Goal: Answer question/provide support: Answer question/provide support

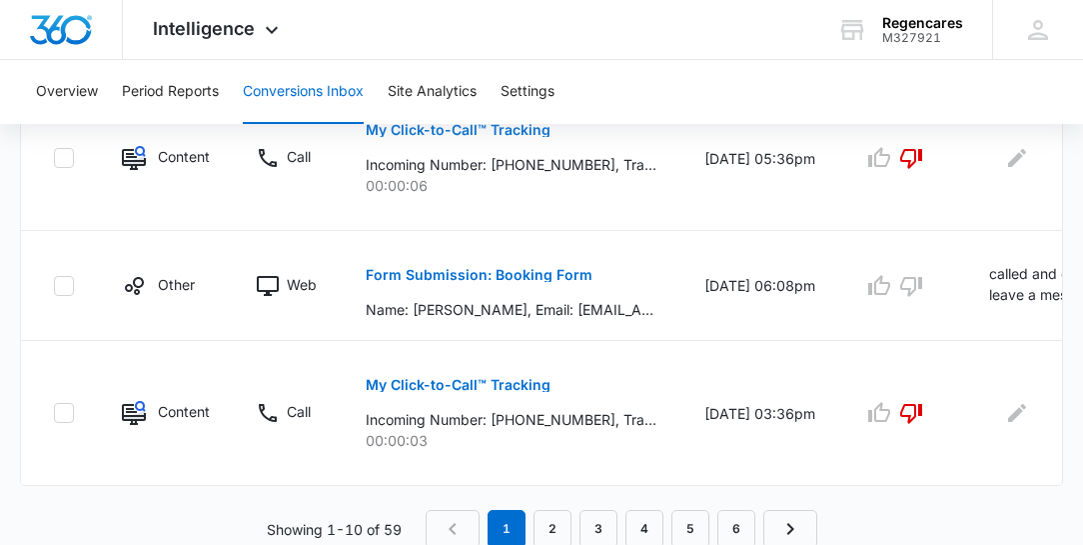
scroll to position [1493, 0]
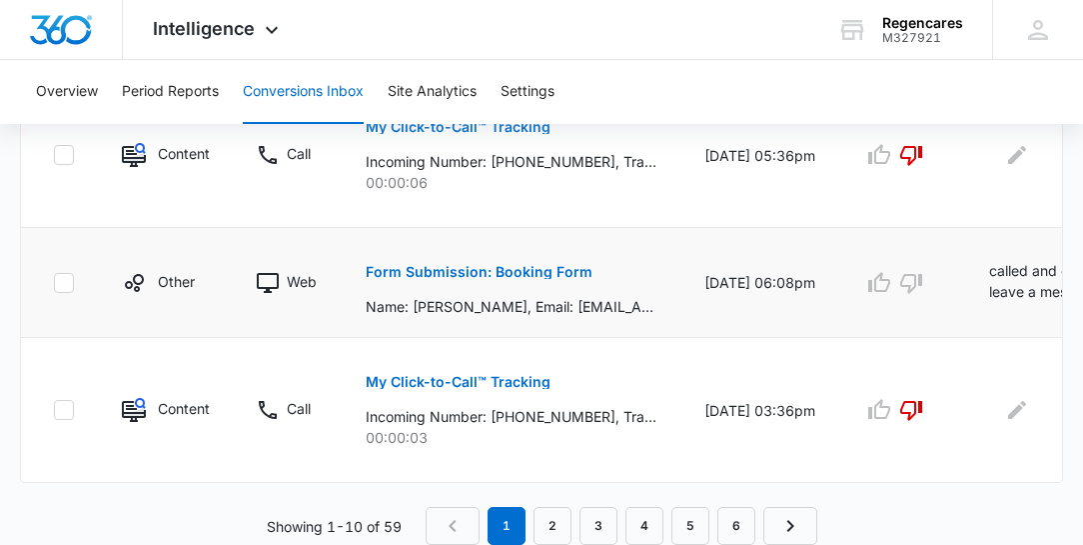
click at [1019, 311] on td "called and could not leave a message and I also sent a emaile" at bounding box center [1088, 283] width 247 height 110
click at [1021, 285] on p "called and could not leave a message and I also sent a emaile" at bounding box center [1069, 282] width 161 height 45
click at [980, 290] on td "called and could not leave a message and I also sent a emaile" at bounding box center [1088, 283] width 247 height 110
click at [980, 291] on td "called and could not leave a message and I also sent a emaile" at bounding box center [1088, 283] width 247 height 110
click at [1008, 301] on td "called and could not leave a message and I also sent a emaile" at bounding box center [1088, 283] width 247 height 110
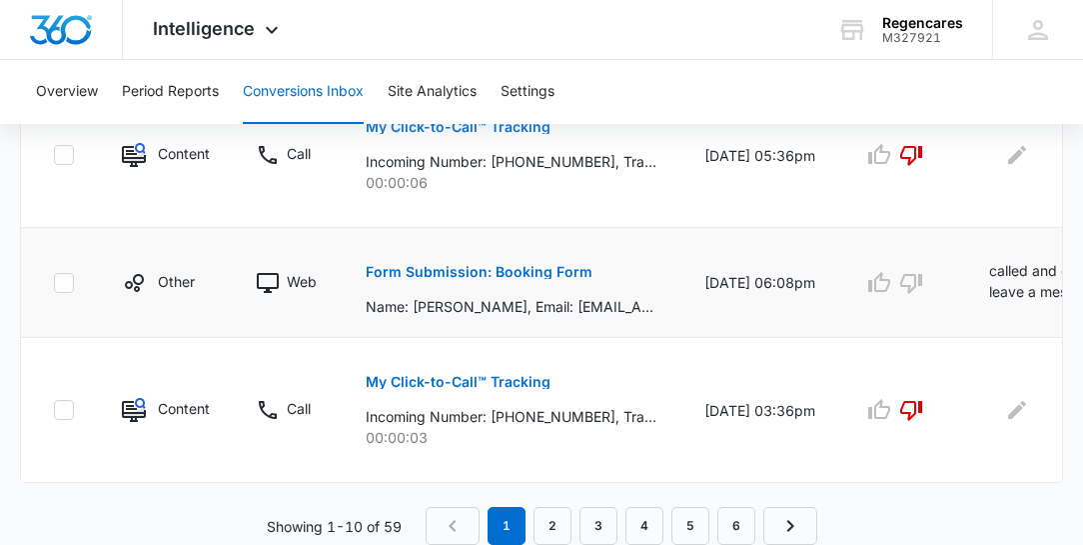
click at [1030, 292] on p "called and could not leave a message and I also sent a emaile" at bounding box center [1069, 282] width 161 height 45
click at [1047, 300] on td "called and could not leave a message and I also sent a emaile" at bounding box center [1088, 283] width 247 height 110
click at [550, 522] on link "2" at bounding box center [553, 526] width 38 height 38
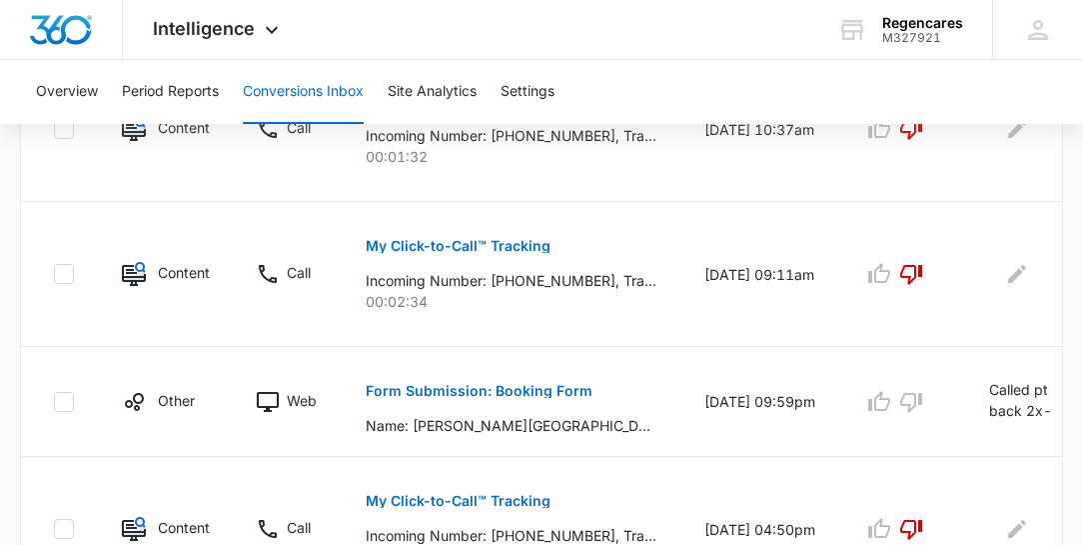
scroll to position [1458, 0]
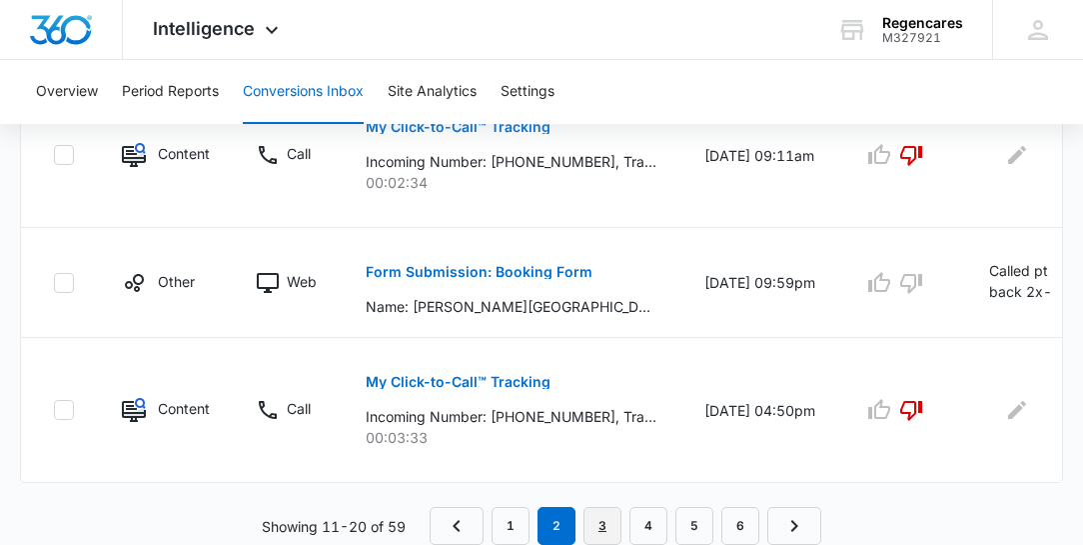
click at [605, 530] on link "3" at bounding box center [603, 526] width 38 height 38
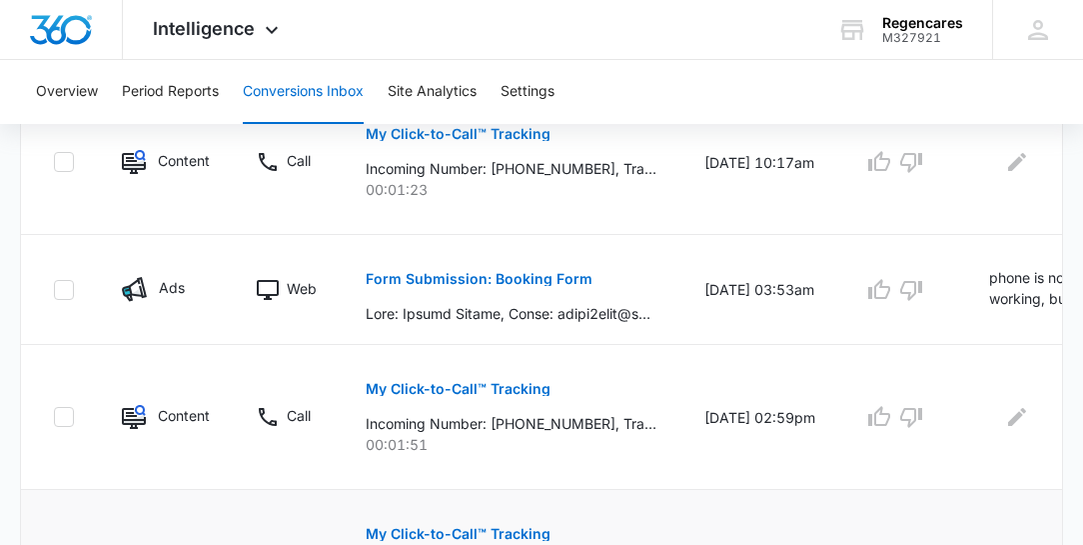
scroll to position [1563, 0]
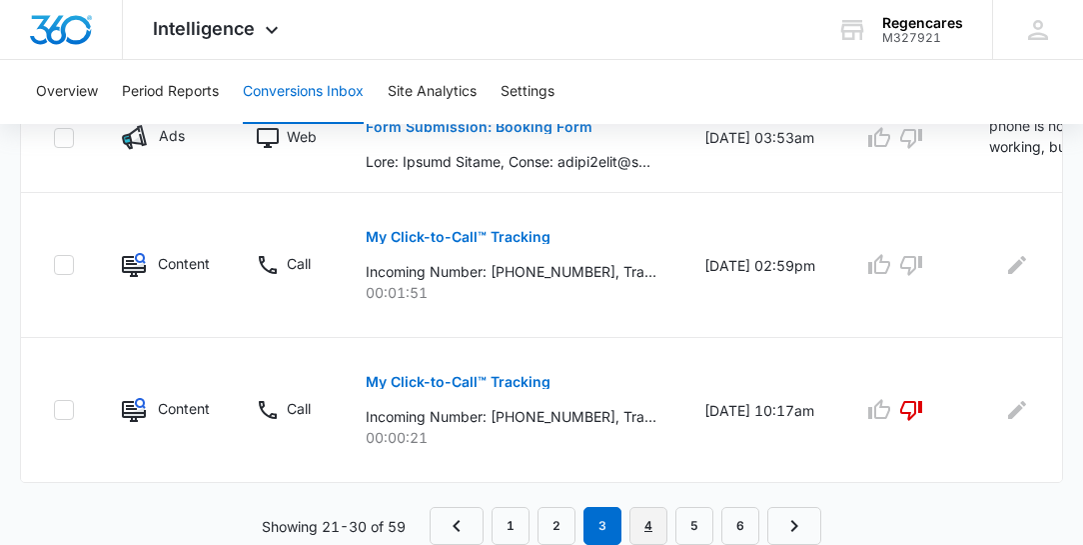
click at [652, 529] on link "4" at bounding box center [649, 526] width 38 height 38
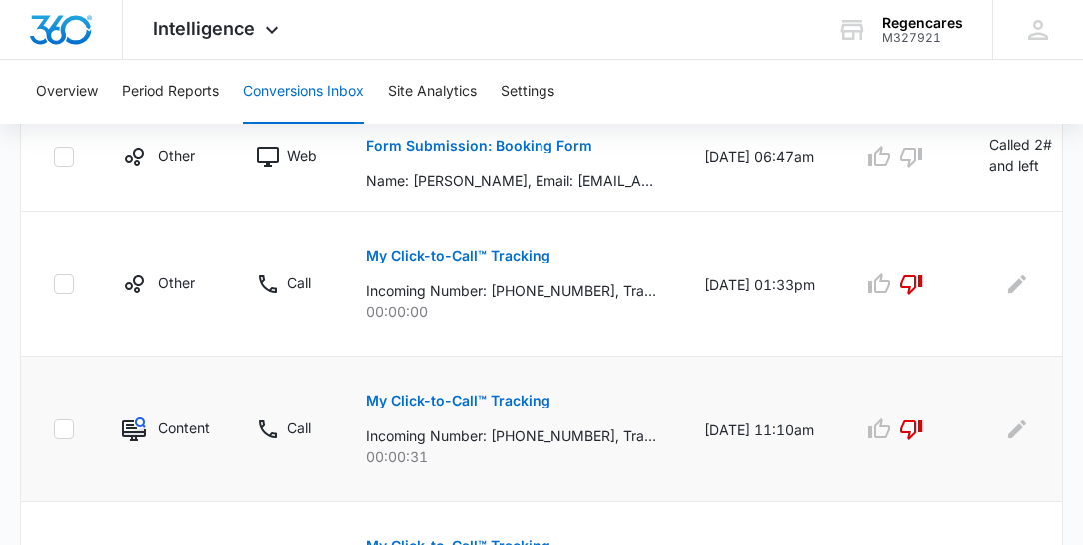
scroll to position [1493, 0]
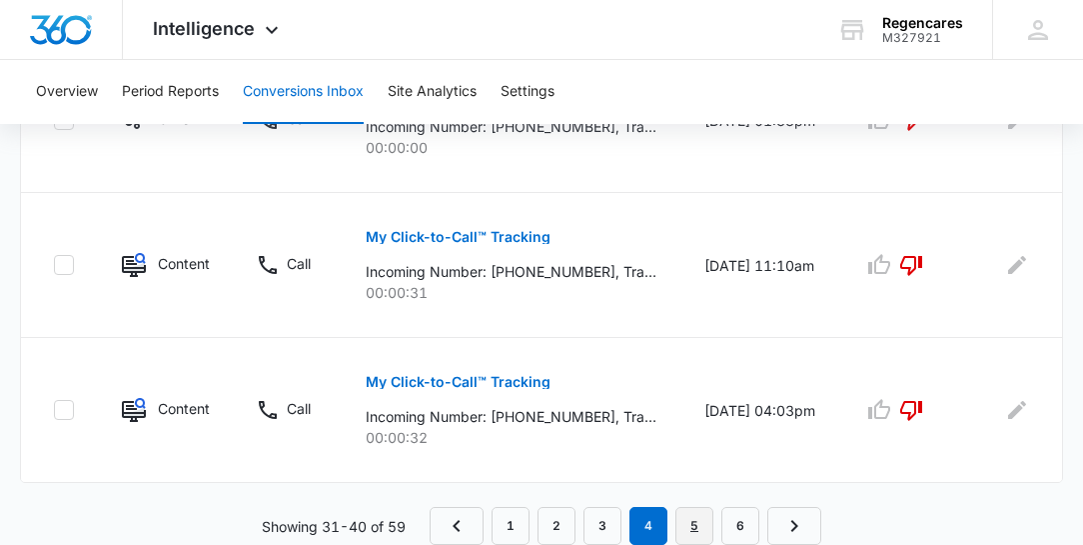
click at [698, 534] on link "5" at bounding box center [695, 526] width 38 height 38
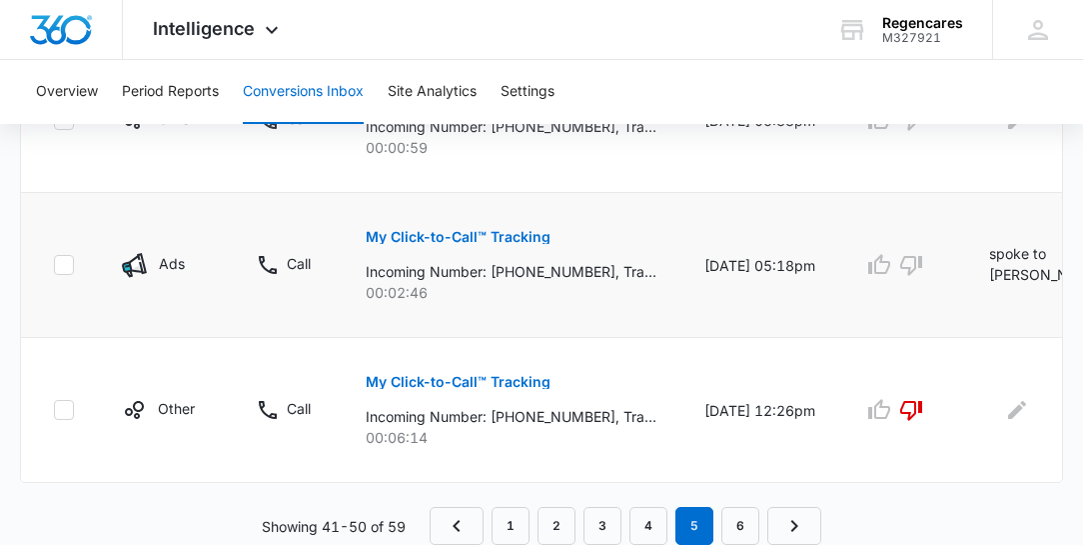
scroll to position [1423, 0]
click at [753, 533] on link "6" at bounding box center [741, 526] width 38 height 38
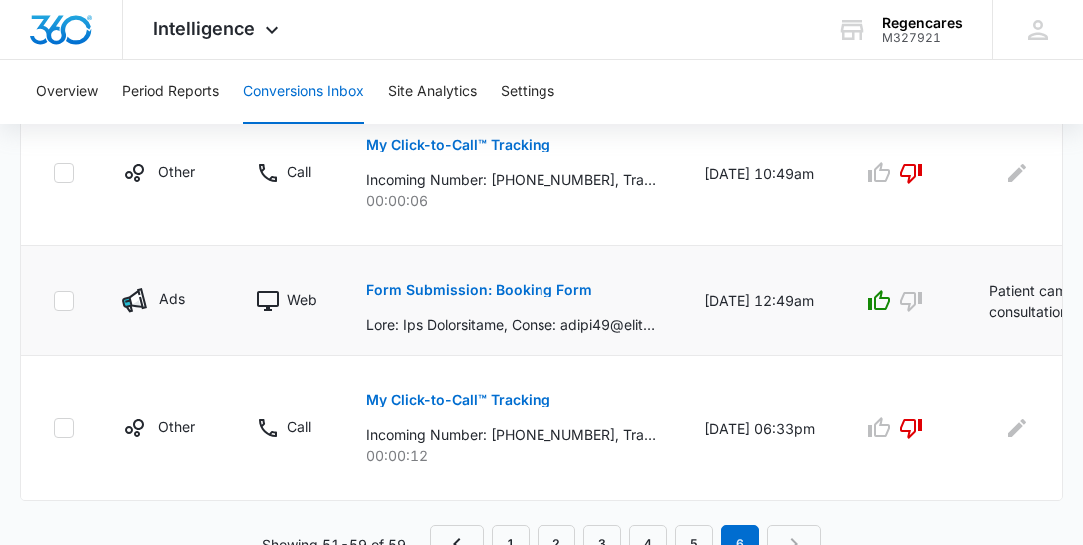
scroll to position [1279, 0]
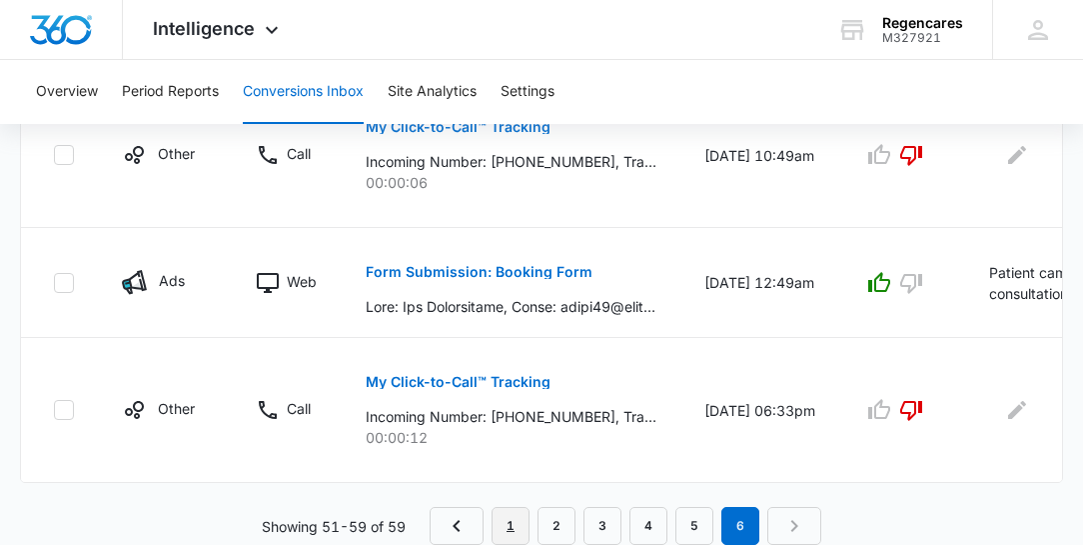
click at [505, 526] on link "1" at bounding box center [511, 526] width 38 height 38
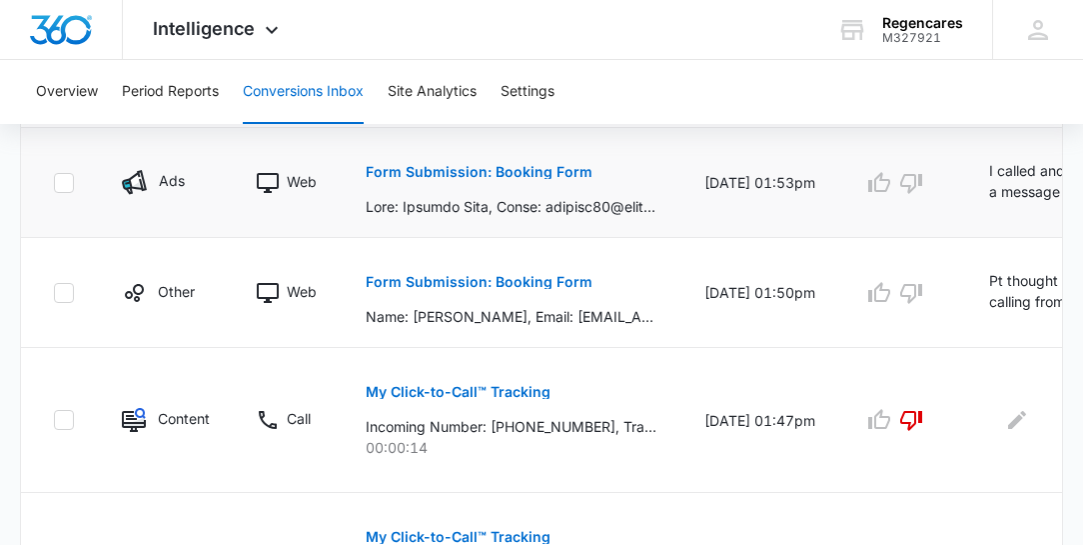
scroll to position [880, 0]
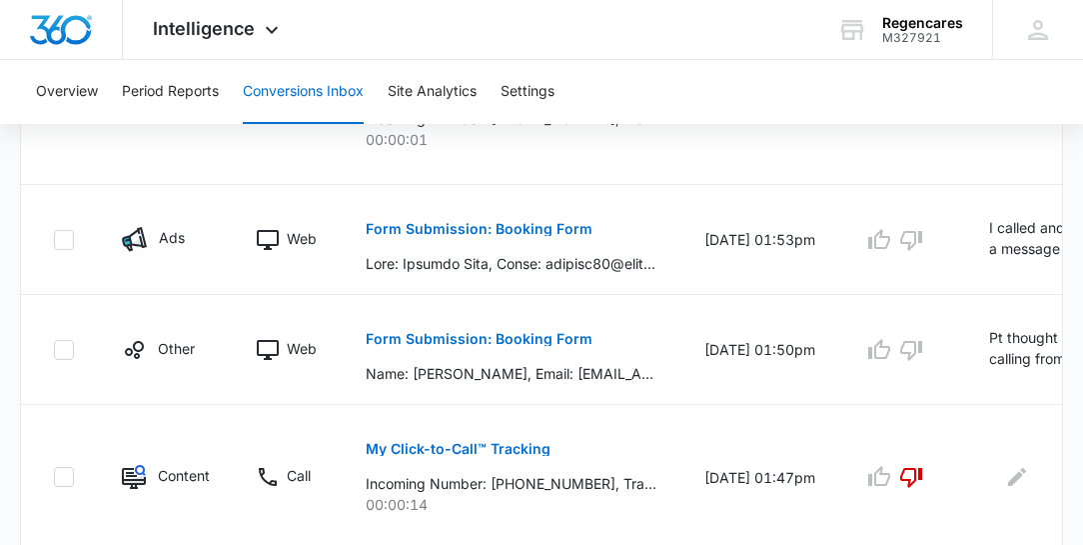
click at [954, 80] on div "Overview Period Reports Conversions Inbox Site Analytics Settings" at bounding box center [541, 92] width 1035 height 64
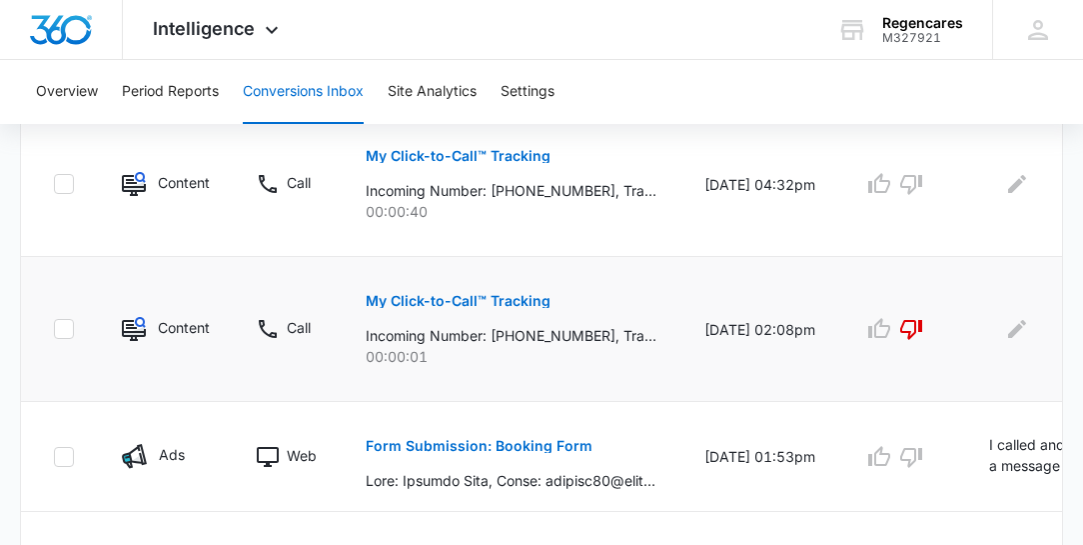
scroll to position [594, 0]
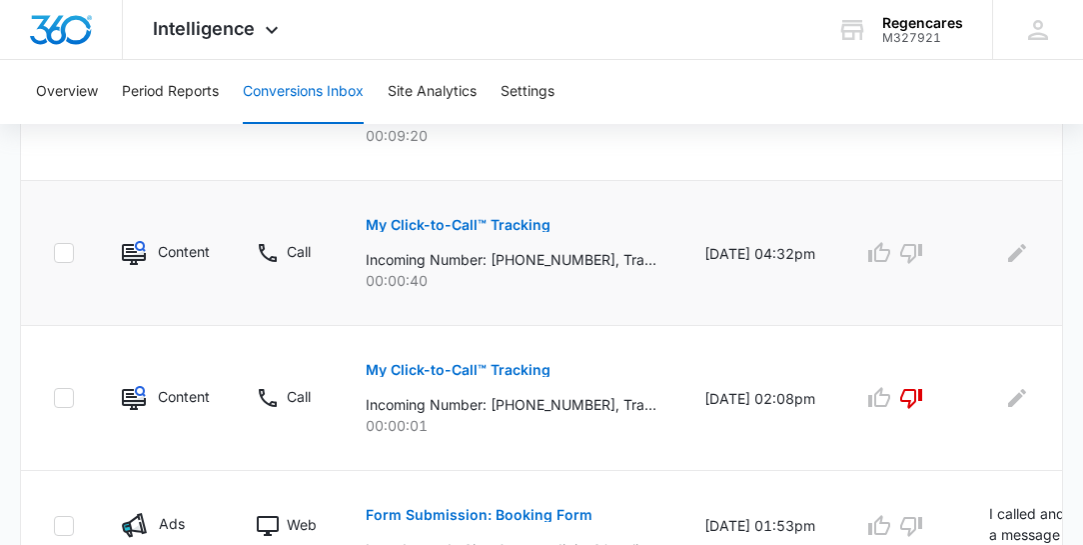
click at [511, 219] on p "My Click-to-Call™ Tracking" at bounding box center [458, 225] width 185 height 14
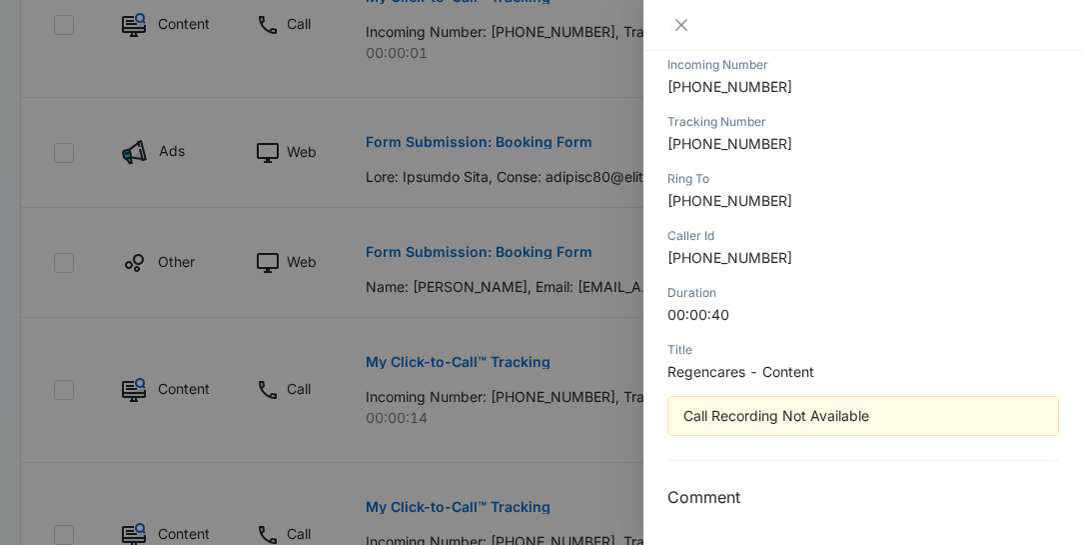
scroll to position [993, 0]
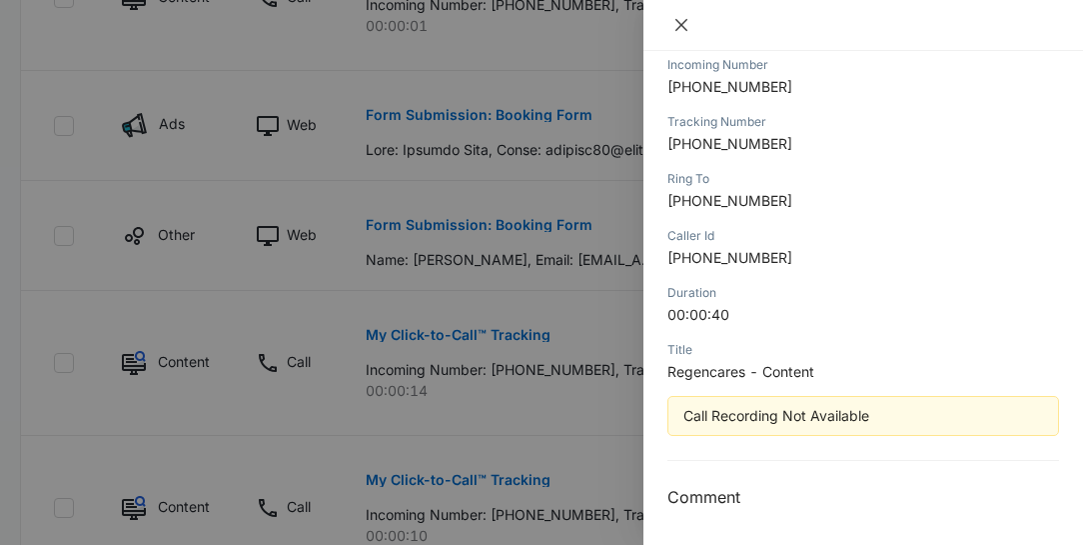
click at [678, 24] on icon "close" at bounding box center [682, 25] width 16 height 16
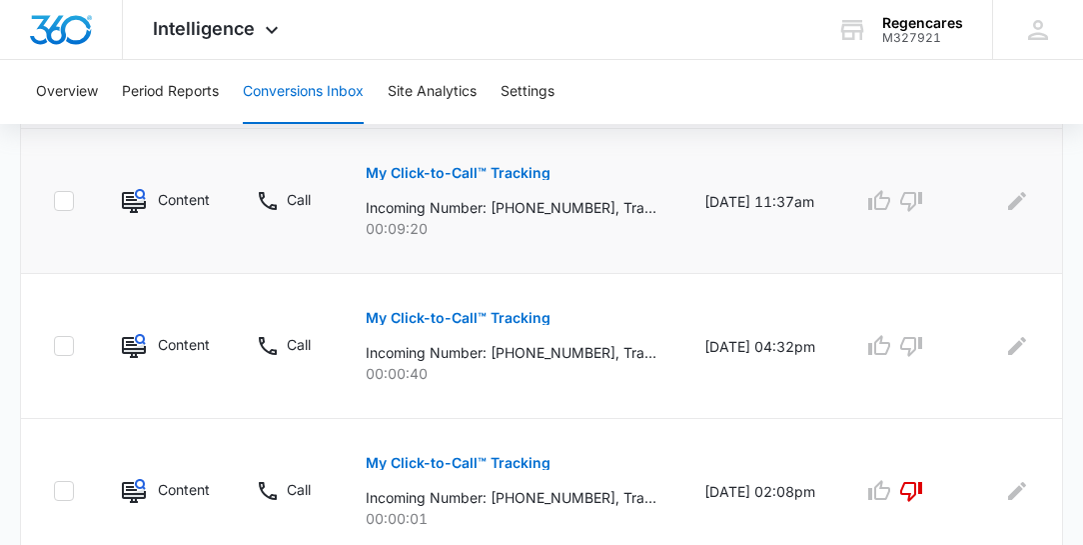
scroll to position [480, 0]
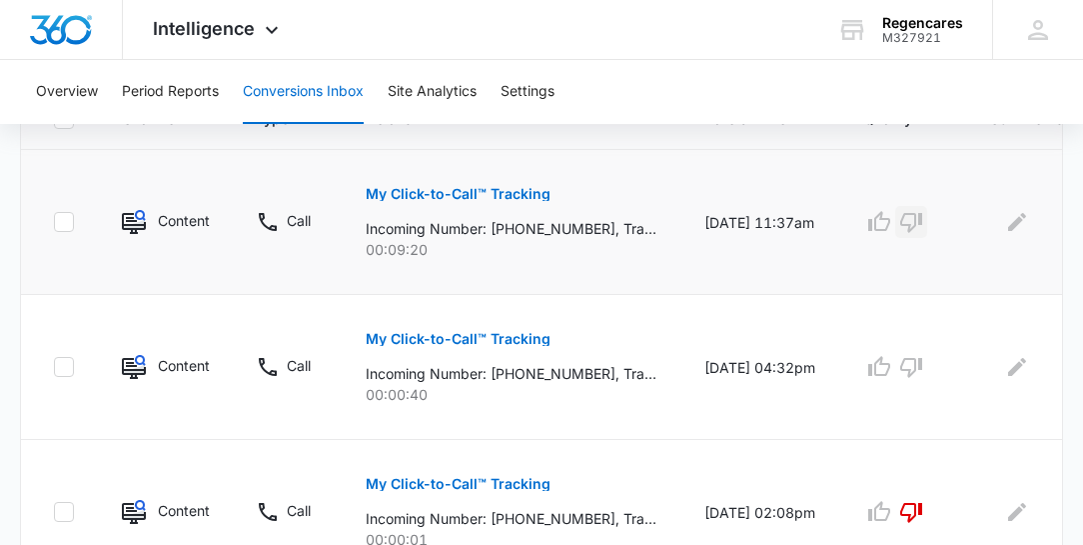
click at [910, 221] on icon "button" at bounding box center [912, 222] width 24 height 24
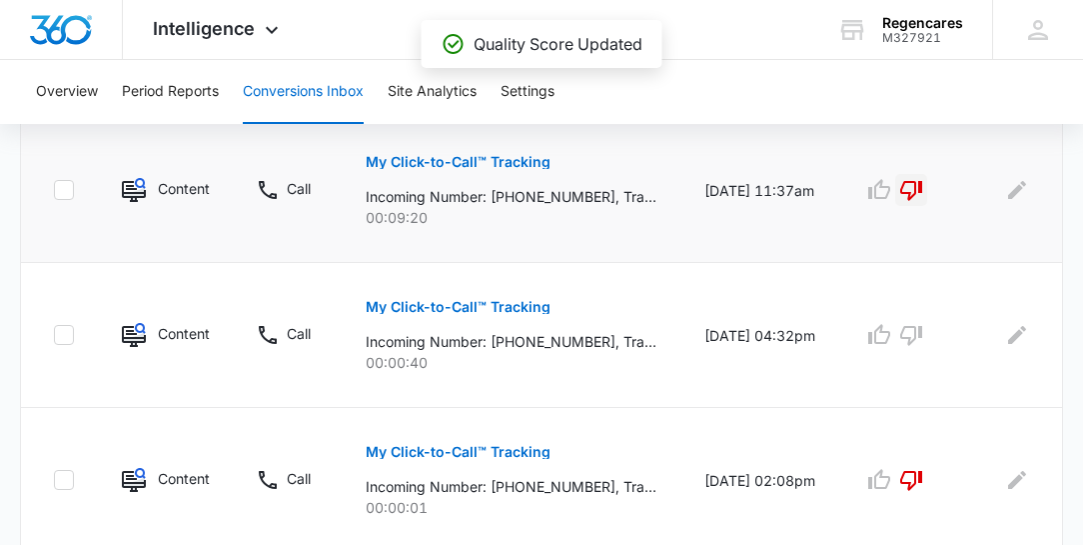
scroll to position [651, 0]
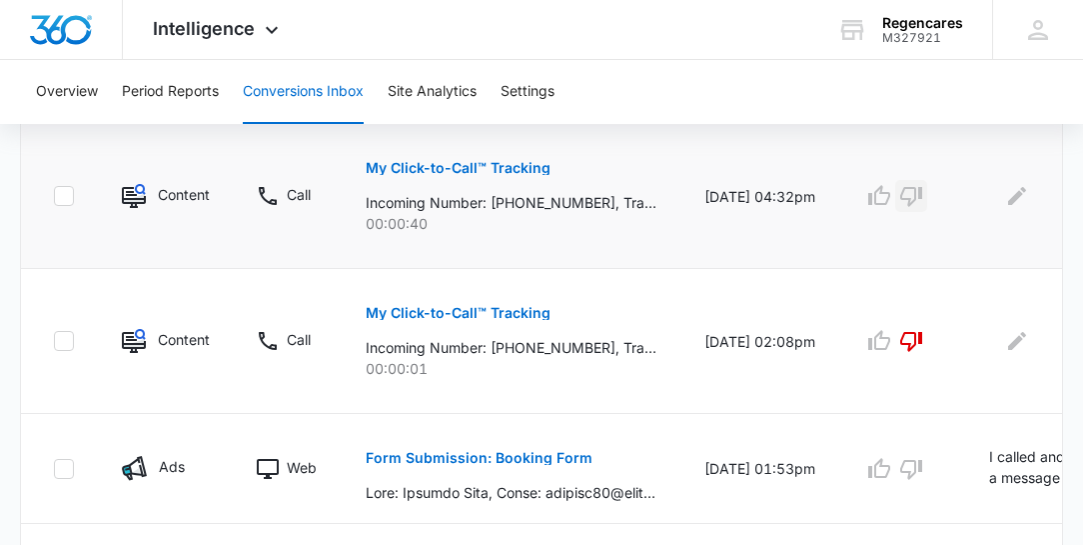
click at [912, 193] on icon "button" at bounding box center [912, 196] width 24 height 24
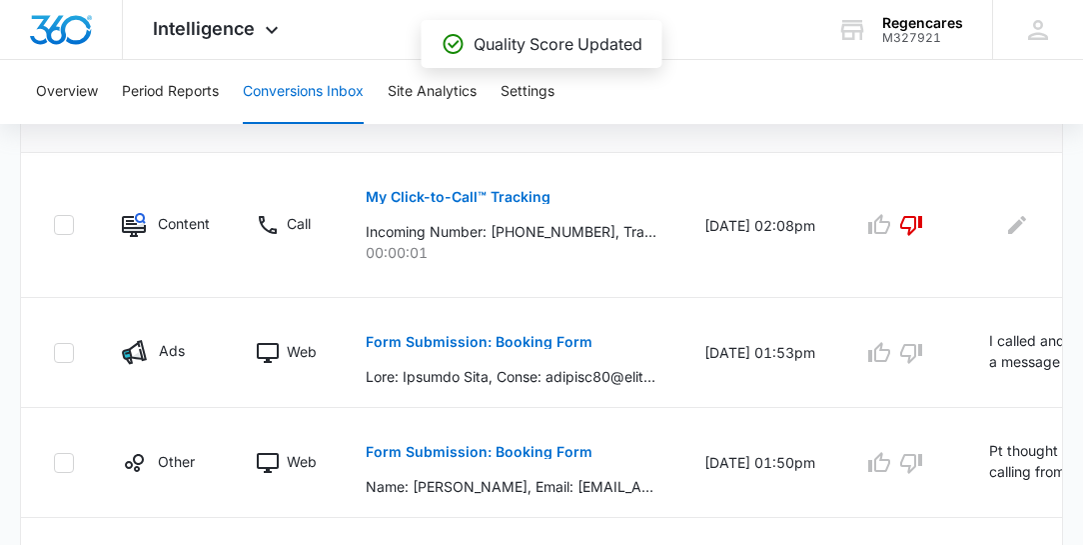
scroll to position [880, 0]
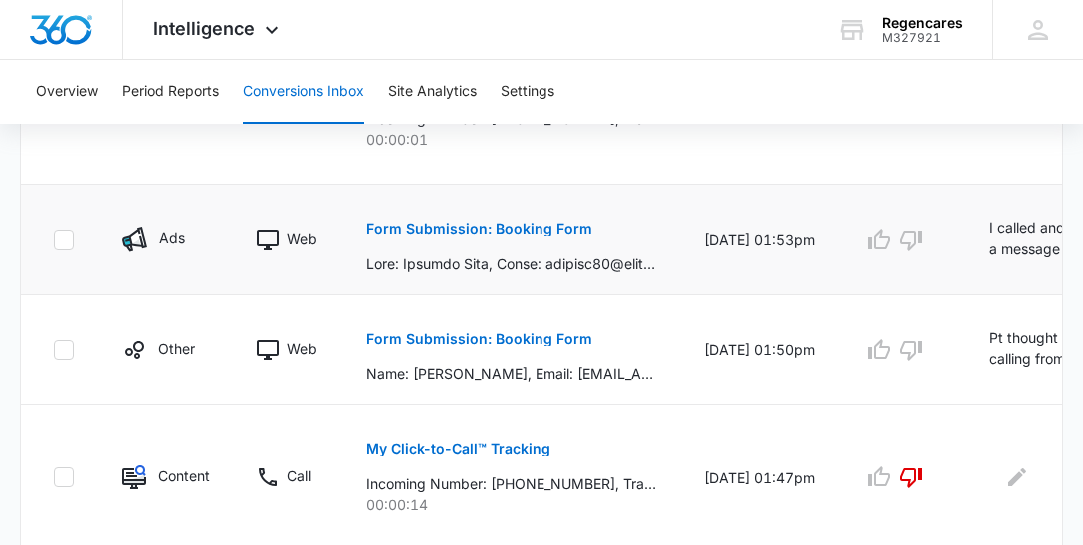
click at [473, 225] on p "Form Submission: Booking Form" at bounding box center [479, 229] width 227 height 14
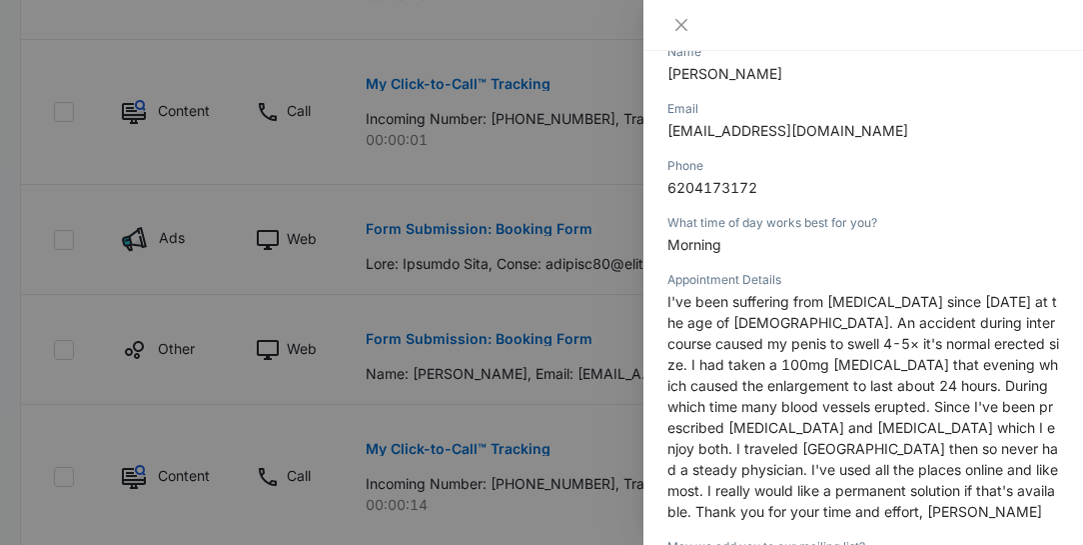
scroll to position [228, 0]
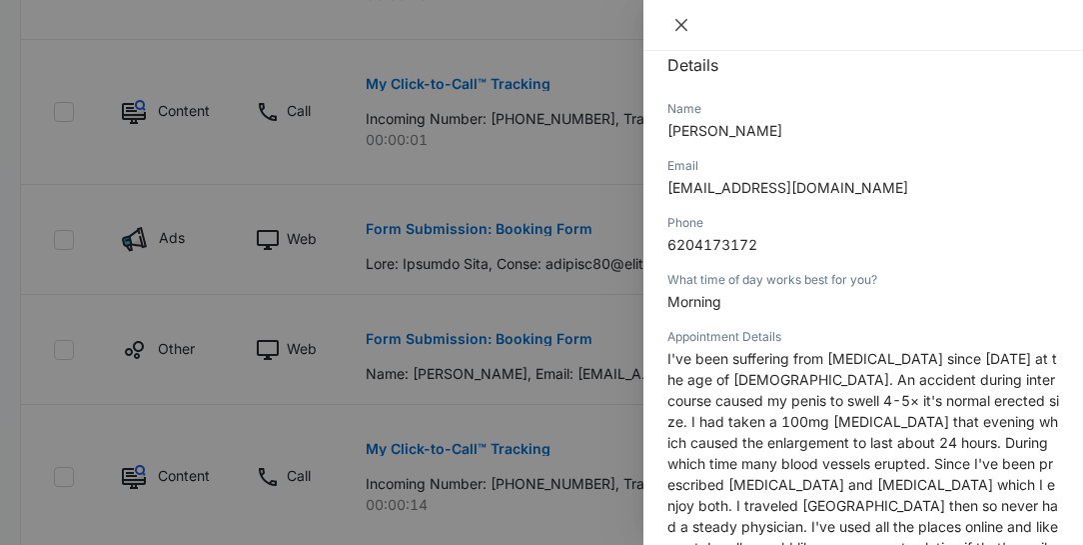
click at [680, 22] on icon "close" at bounding box center [682, 25] width 12 height 12
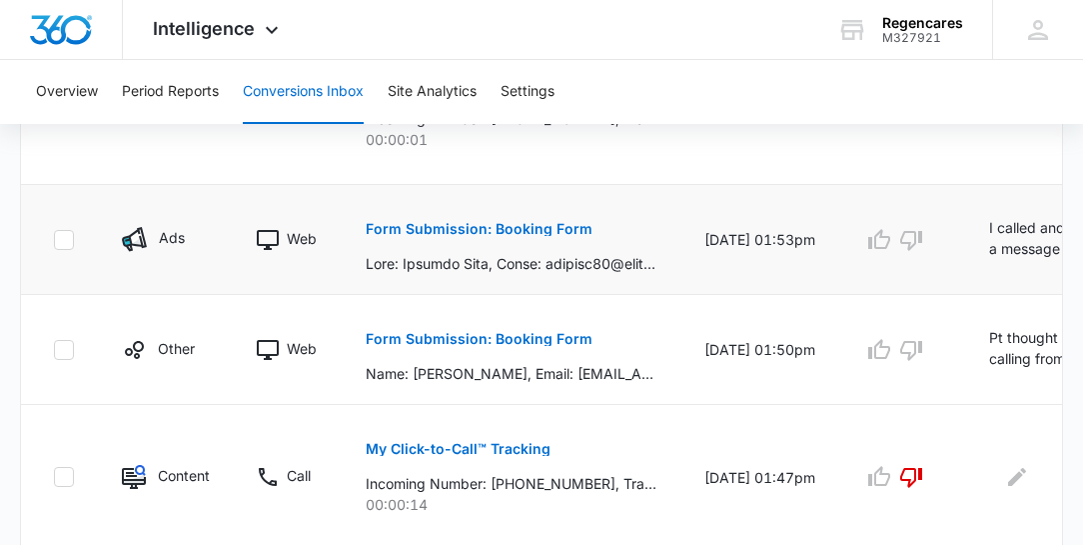
click at [1024, 259] on td "I called and could leave a message and I did send an email" at bounding box center [1088, 240] width 247 height 110
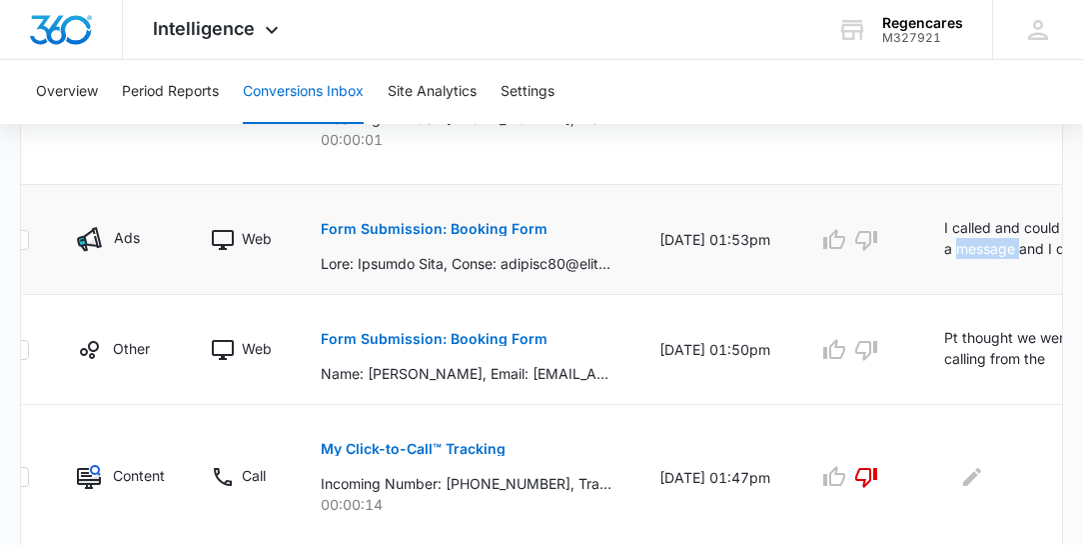
scroll to position [0, 60]
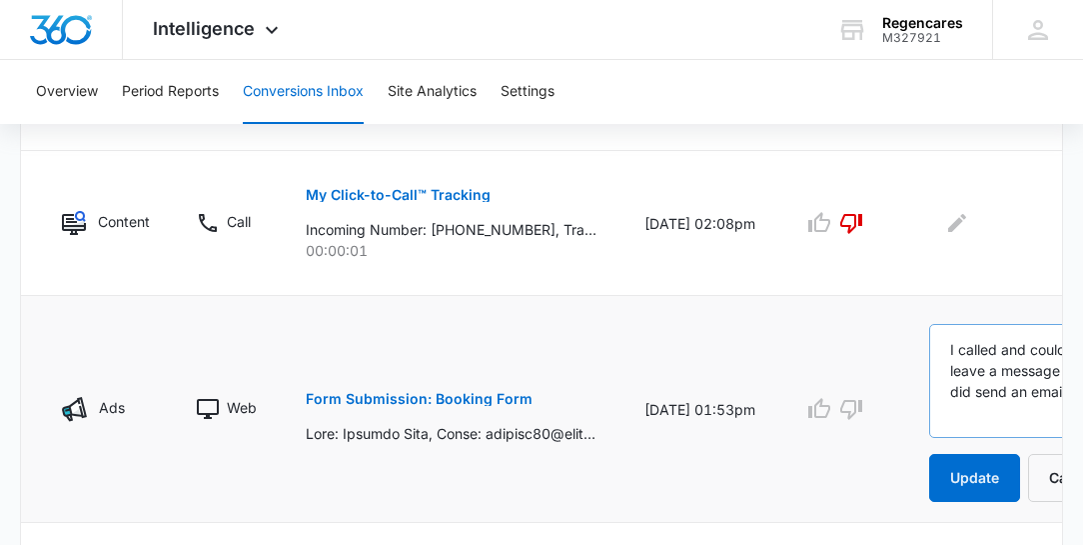
scroll to position [765, 0]
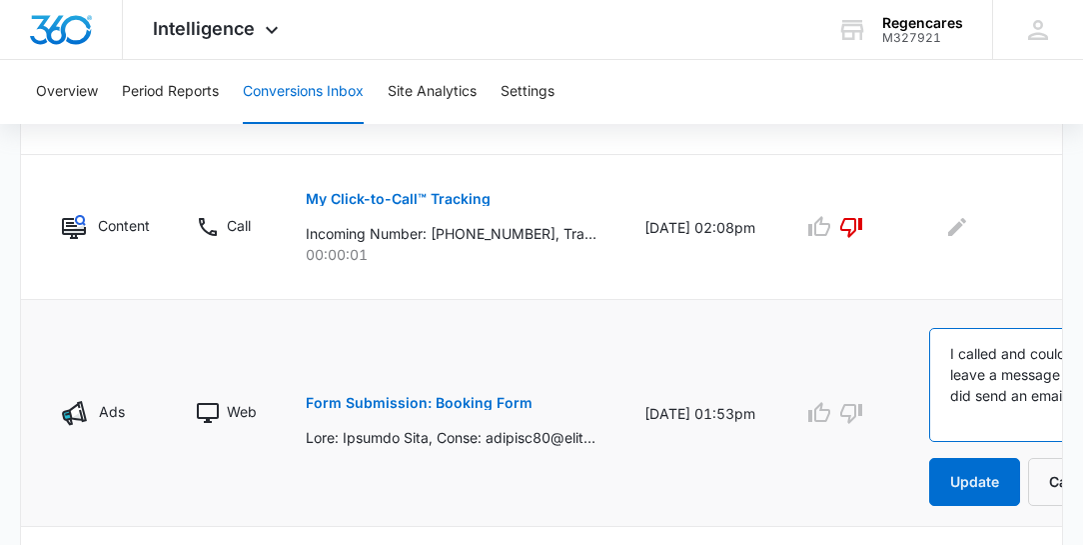
click at [1006, 348] on textarea "I called and could leave a message and I did send an email" at bounding box center [1025, 385] width 191 height 114
click at [980, 333] on textarea "I called 10/08 and could leave a message and I did send an email" at bounding box center [1025, 385] width 191 height 114
click at [985, 354] on textarea "I called 10/08 and could leave a message and I did send an email" at bounding box center [1025, 385] width 191 height 114
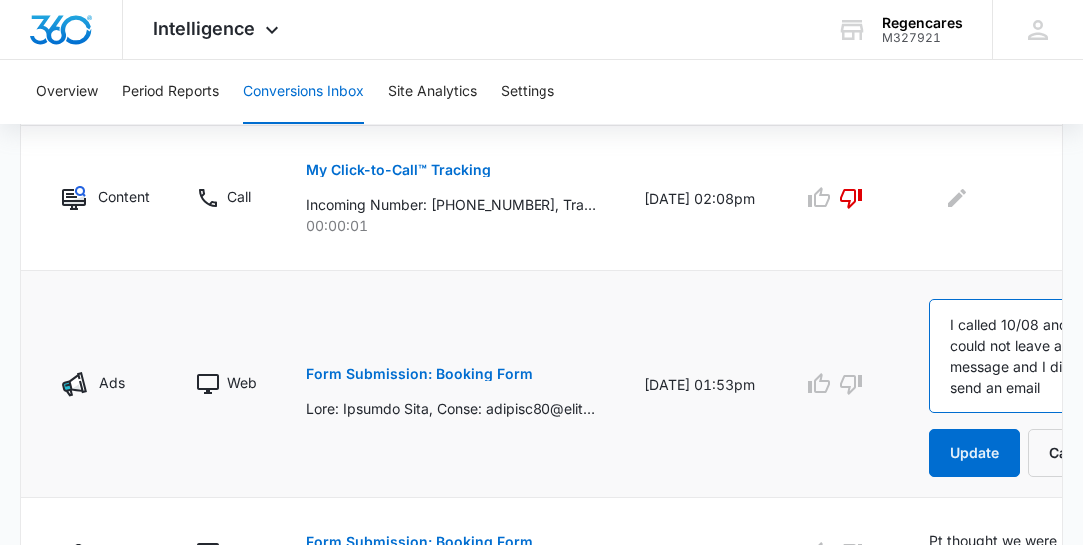
scroll to position [822, 0]
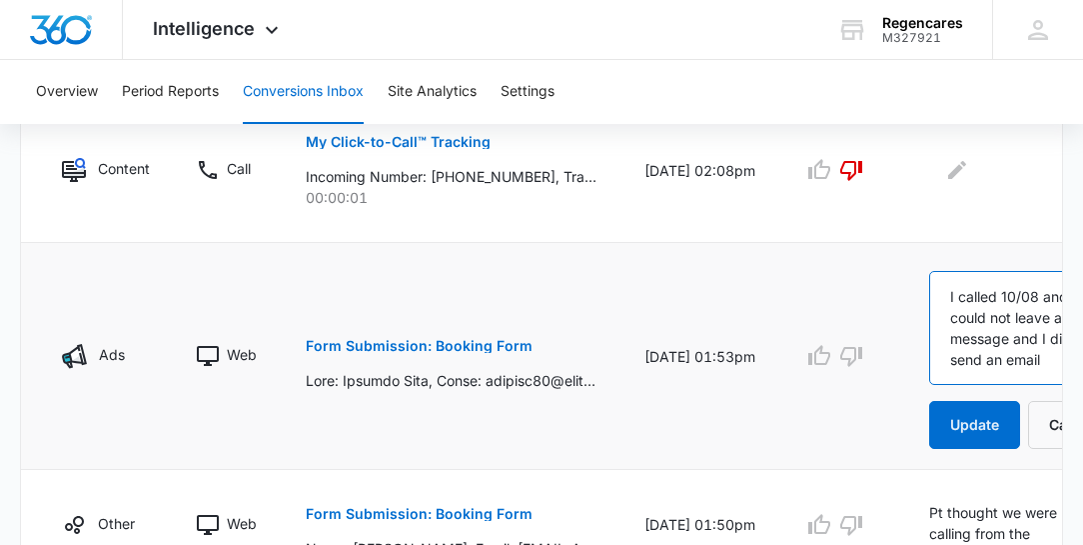
click at [989, 352] on textarea "I called 10/08 and could not leave a message and I did send an email" at bounding box center [1025, 328] width 191 height 114
click at [1007, 364] on textarea "I called 10/08 and could not leave a message and I did send an email. called 10…" at bounding box center [1025, 328] width 191 height 114
click at [998, 368] on textarea "I called 10/08 and could not leave a message and I did send an email. called 10…" at bounding box center [1025, 328] width 191 height 114
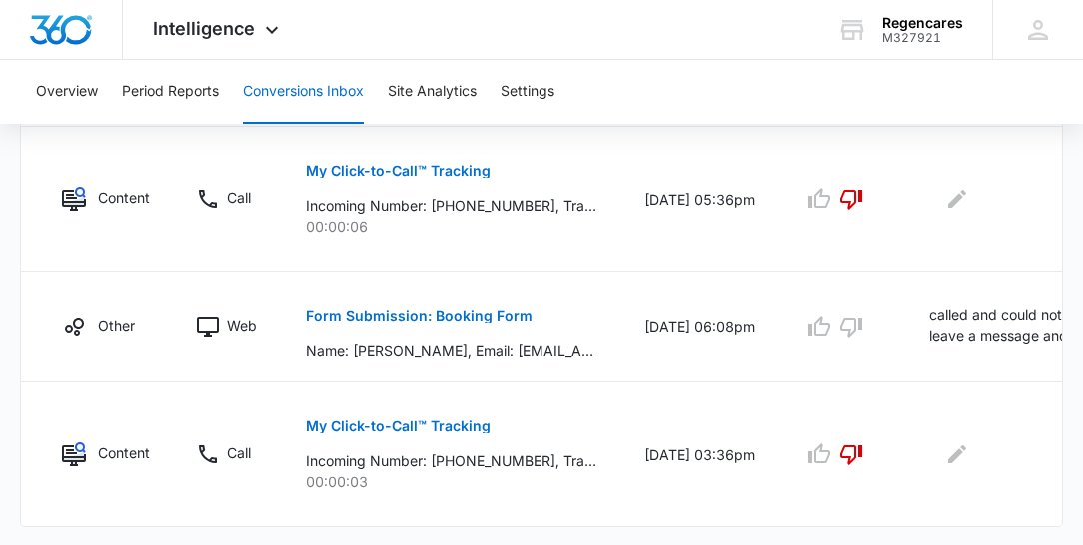
scroll to position [1621, 0]
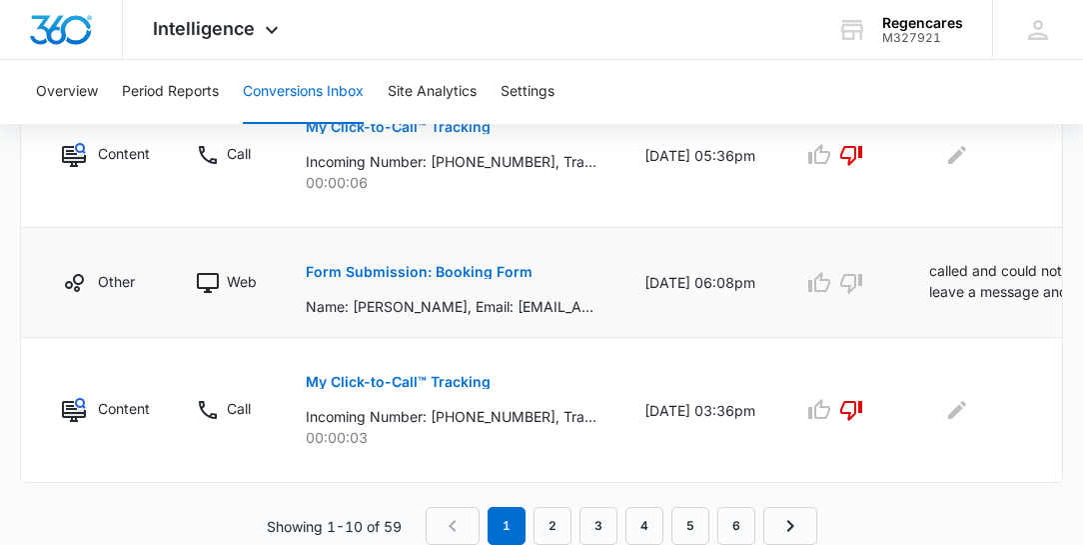
type textarea "I called 10/08 and could not leave a message and I did send an email. called 10…"
click at [455, 279] on p "Form Submission: Booking Form" at bounding box center [419, 272] width 227 height 14
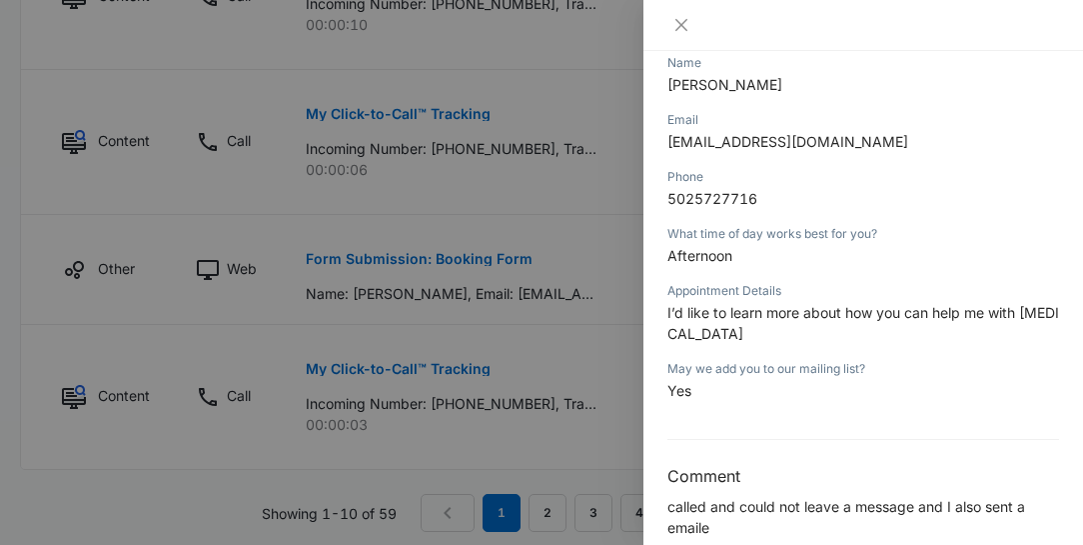
scroll to position [189, 0]
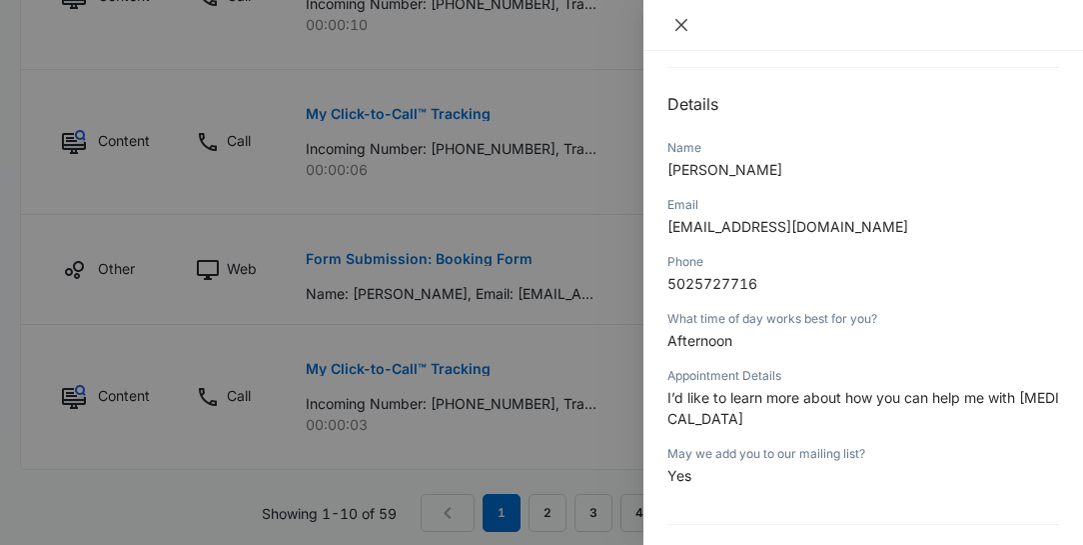
click at [681, 24] on icon "close" at bounding box center [682, 25] width 12 height 12
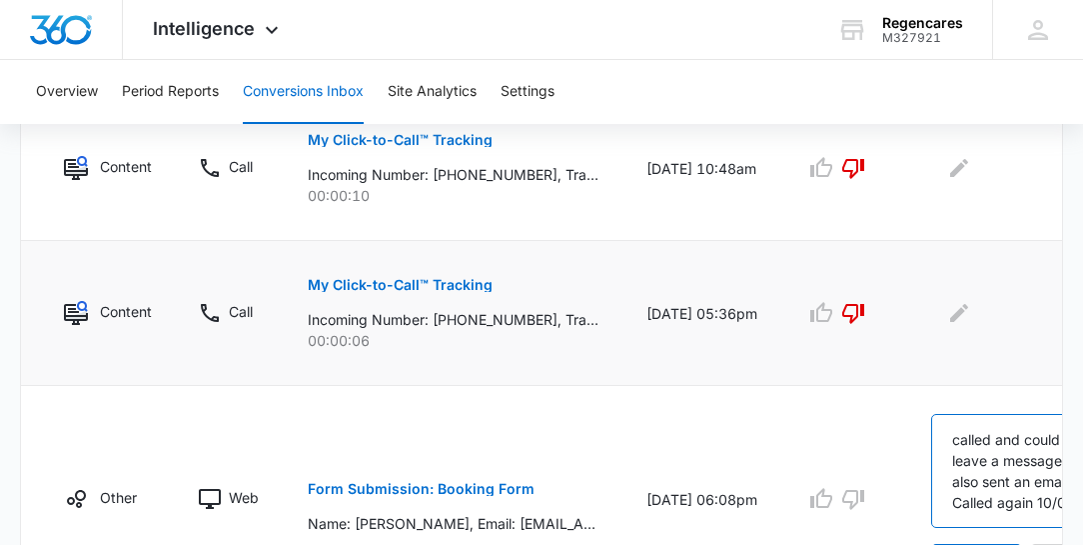
scroll to position [1507, 0]
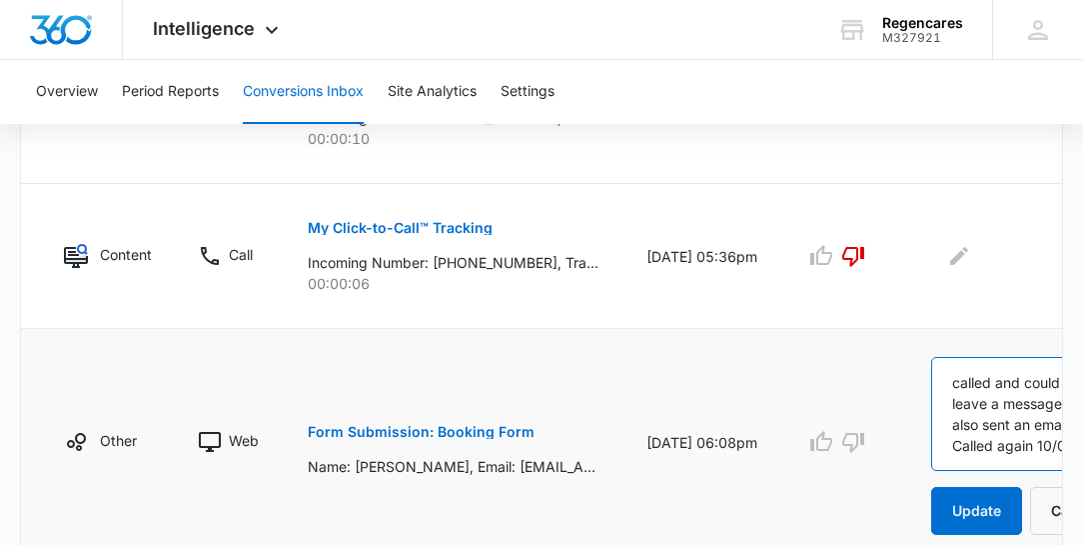
click at [1001, 433] on textarea "called and could not leave a message and I also sent an email. Called again 10/…" at bounding box center [1027, 414] width 191 height 114
click at [992, 427] on textarea "called and could not leave a message and I also sent an email. Called again 10/…" at bounding box center [1027, 414] width 191 height 114
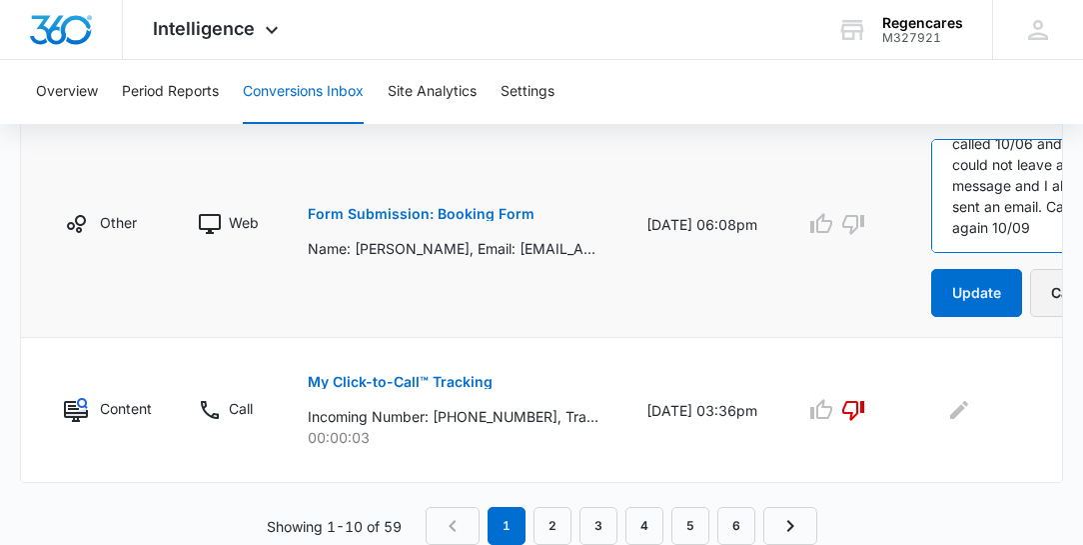
scroll to position [1793, 0]
type textarea "called 10/06 and could not leave a message and I also sent an email. Called aga…"
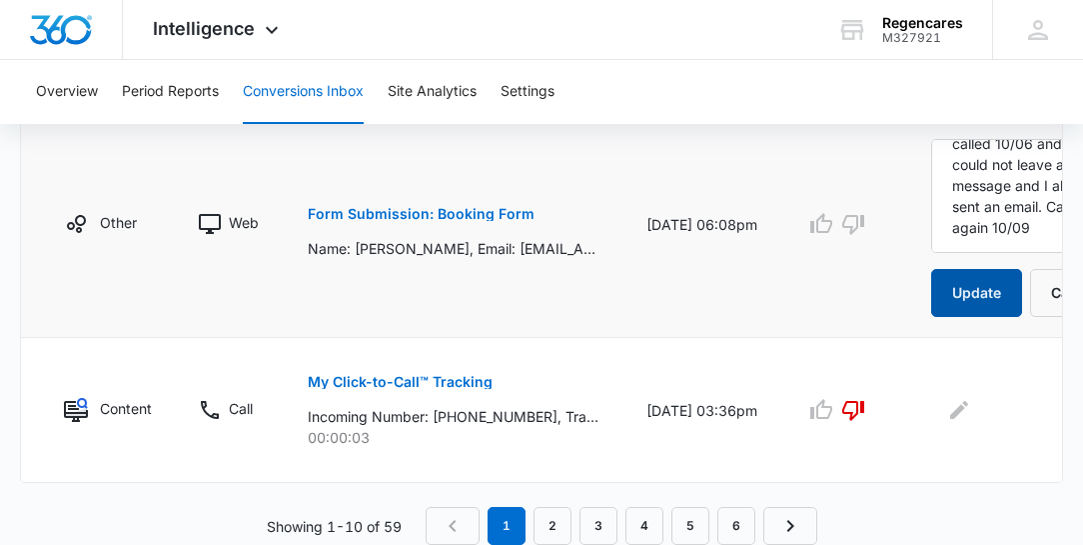
click at [976, 274] on button "Update" at bounding box center [977, 293] width 91 height 48
click at [554, 528] on link "2" at bounding box center [553, 526] width 38 height 38
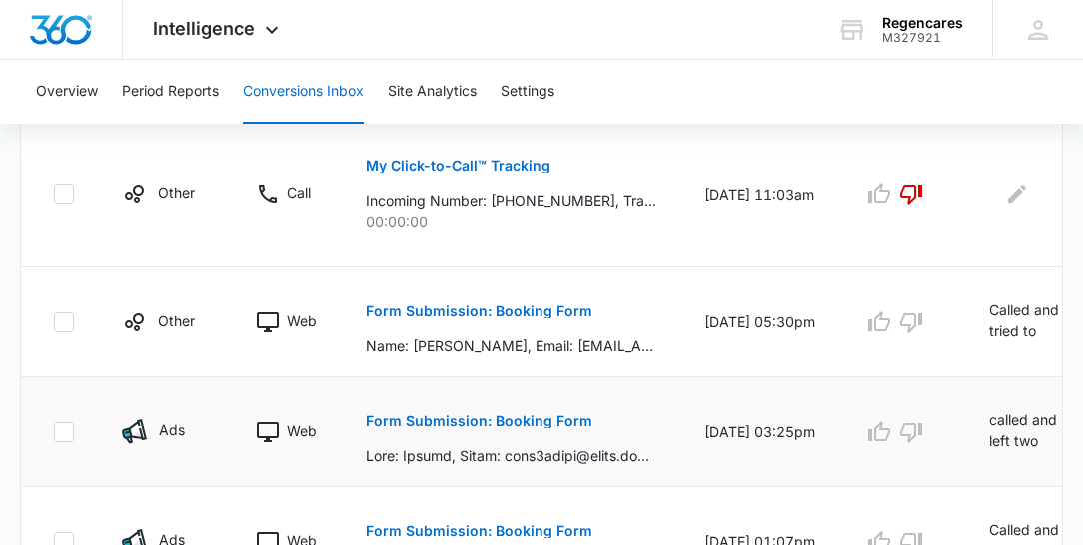
scroll to position [514, 0]
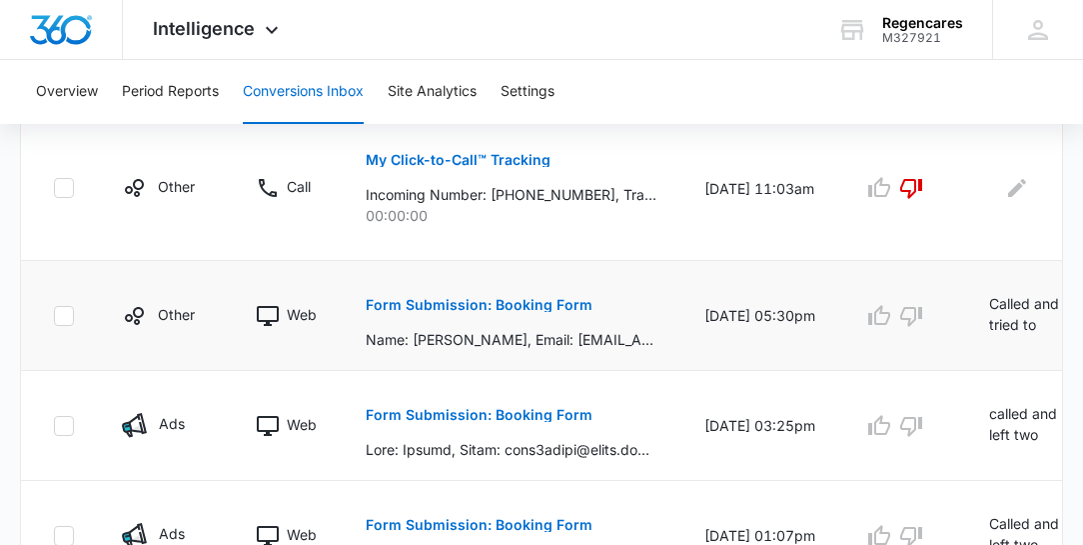
click at [1021, 313] on p "Called and tried to leave a message and voicemail was full. so, I sent an email" at bounding box center [1029, 315] width 81 height 45
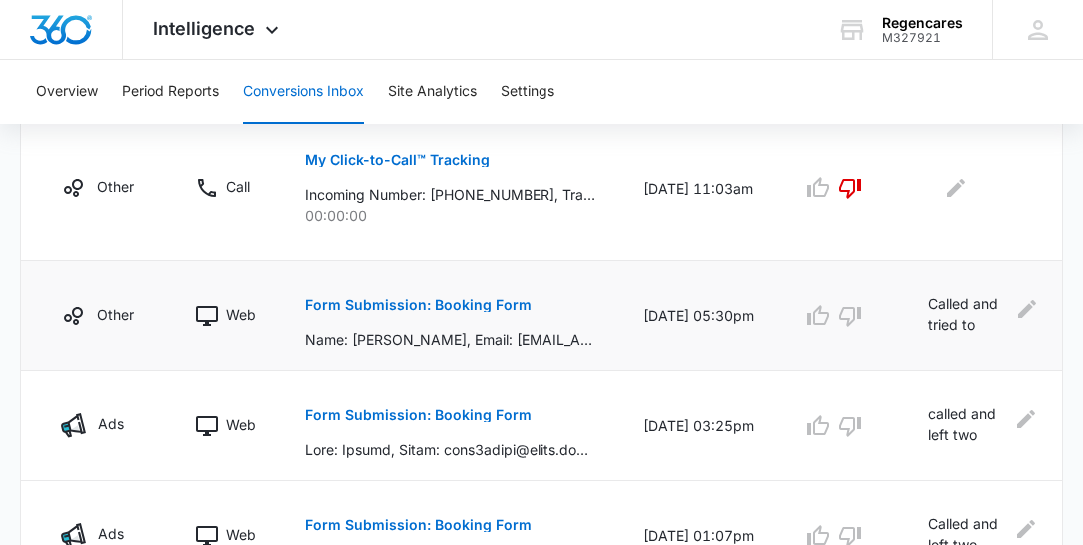
scroll to position [0, 62]
click at [1025, 312] on icon "Edit Comments" at bounding box center [1026, 309] width 24 height 24
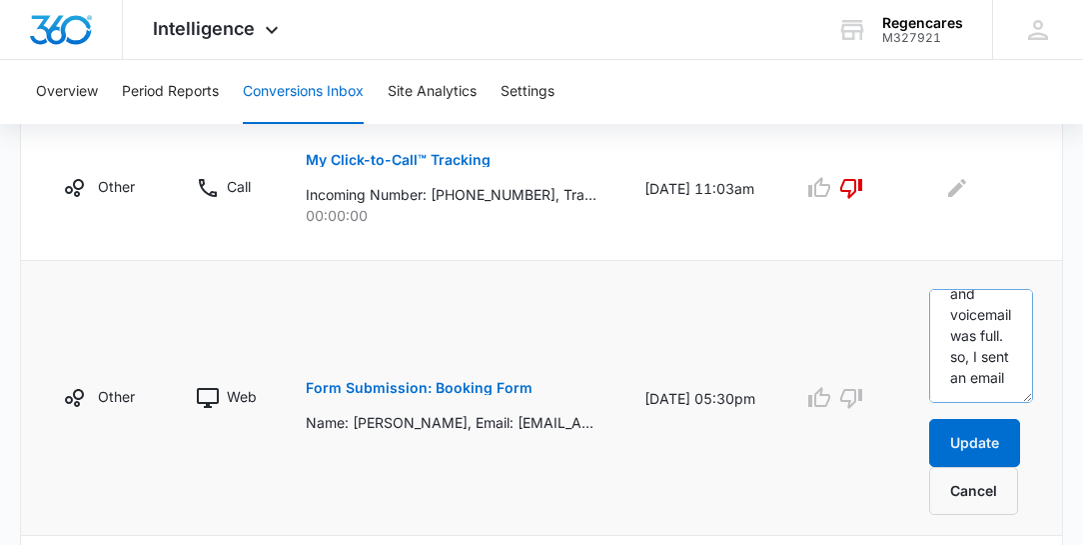
scroll to position [168, 0]
click at [456, 388] on p "Form Submission: Booking Form" at bounding box center [419, 388] width 227 height 14
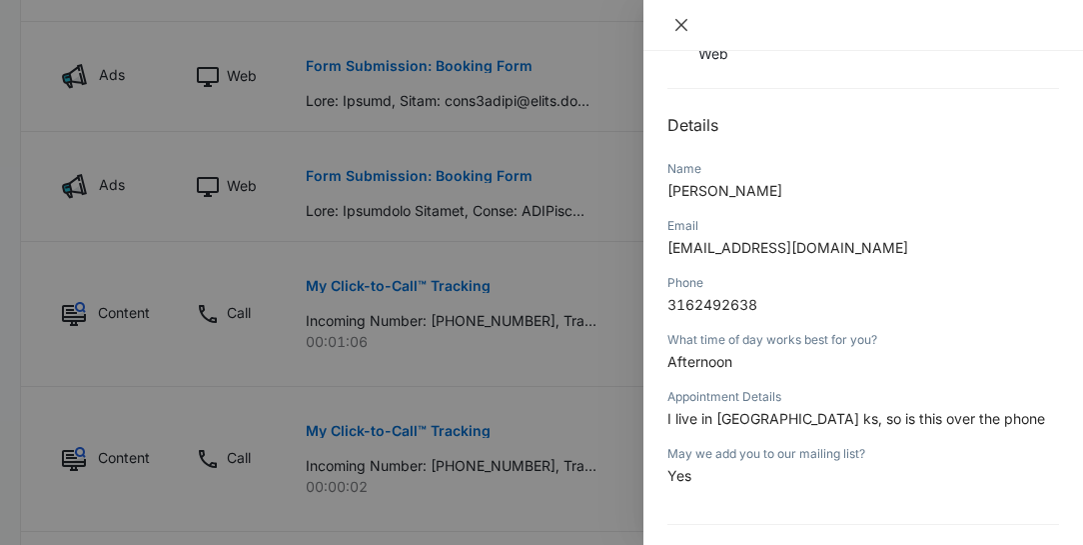
click at [683, 26] on icon "close" at bounding box center [682, 25] width 12 height 12
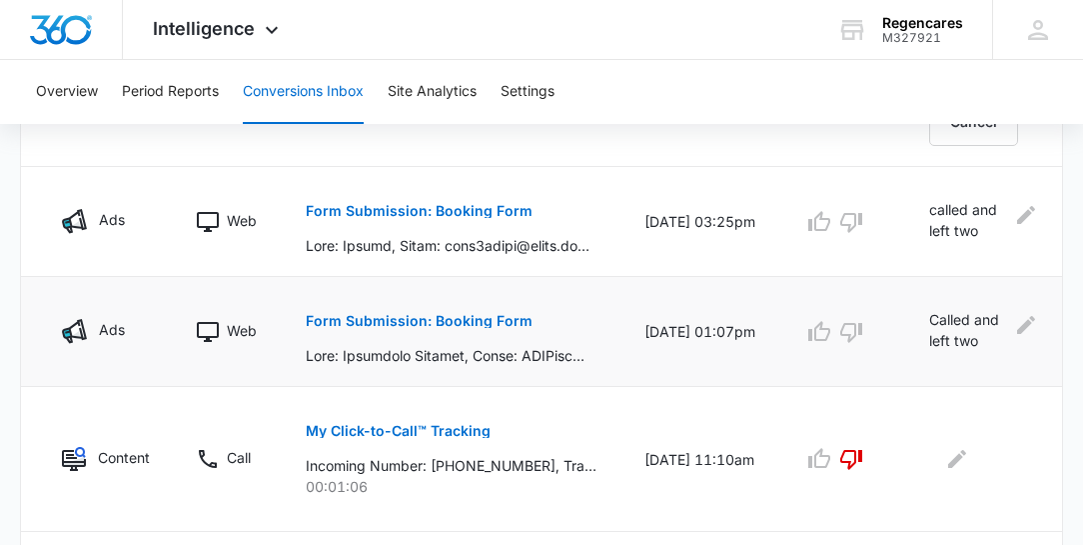
scroll to position [857, 0]
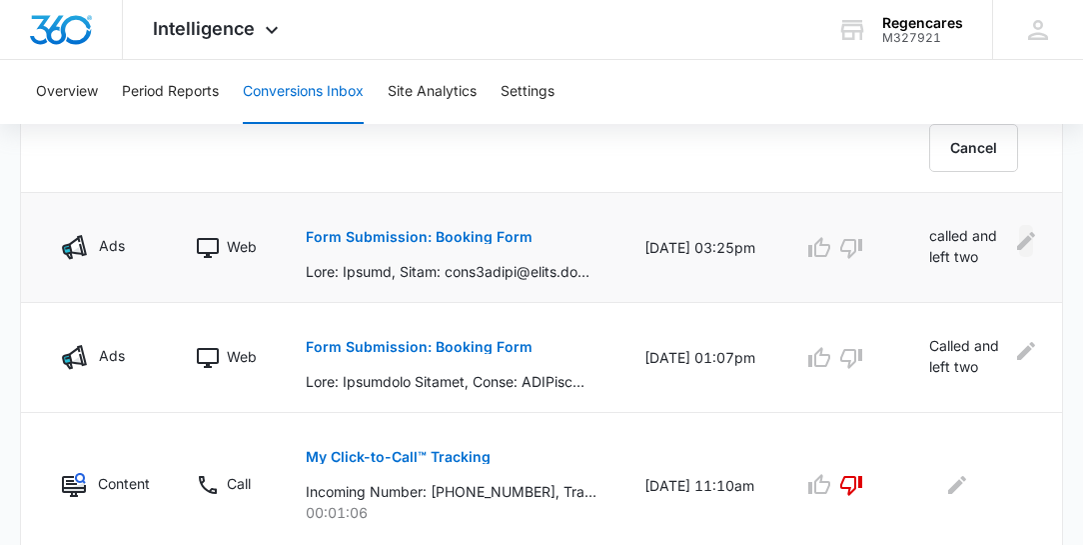
click at [1027, 234] on icon "Edit Comments" at bounding box center [1026, 241] width 18 height 18
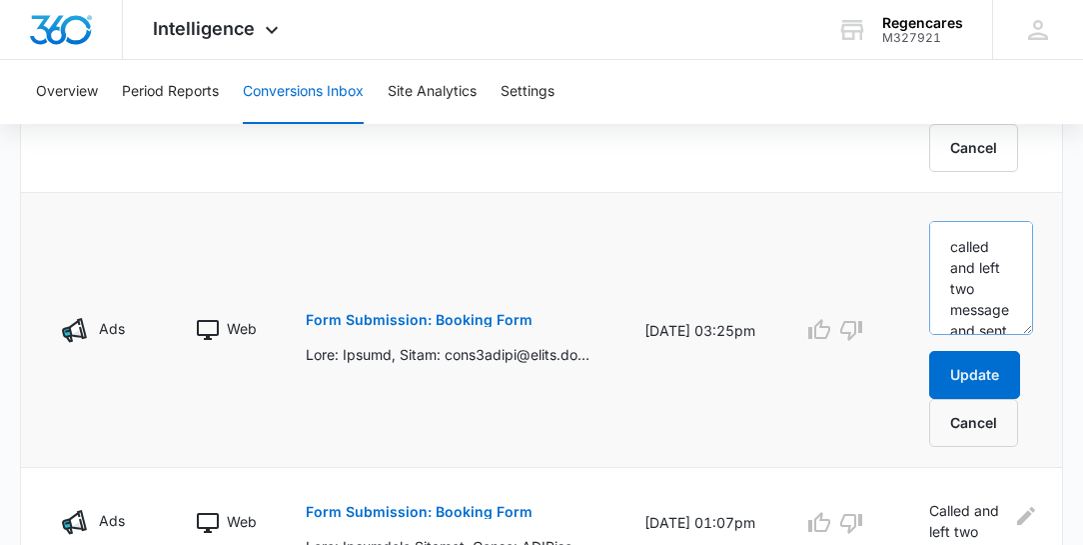
scroll to position [62, 0]
click at [933, 317] on textarea "called and left two message and sent email." at bounding box center [982, 278] width 104 height 114
click at [997, 308] on textarea "called and left two message and sent email." at bounding box center [982, 278] width 104 height 114
click at [968, 281] on textarea "called and left two message and sent email. After consult , pt would like a cal…" at bounding box center [982, 278] width 104 height 114
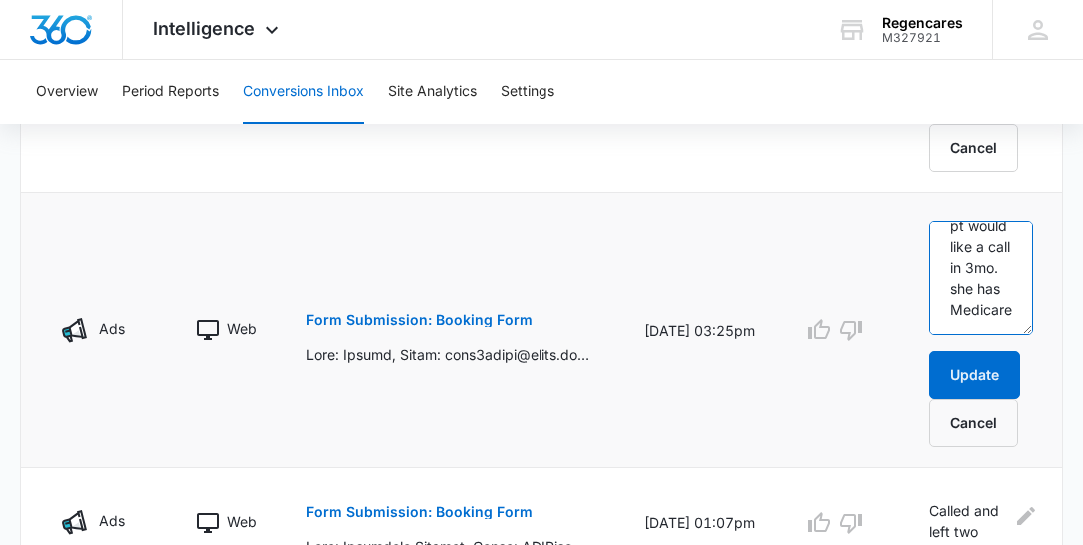
click at [957, 325] on textarea "called and left two message and sent email. After consult , pt would like a cal…" at bounding box center [982, 278] width 104 height 114
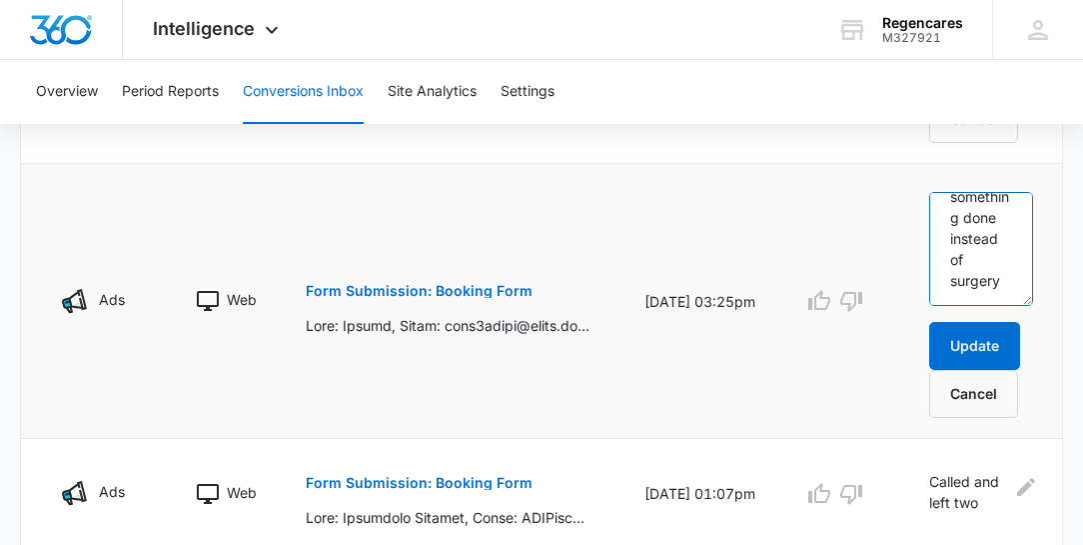
scroll to position [914, 0]
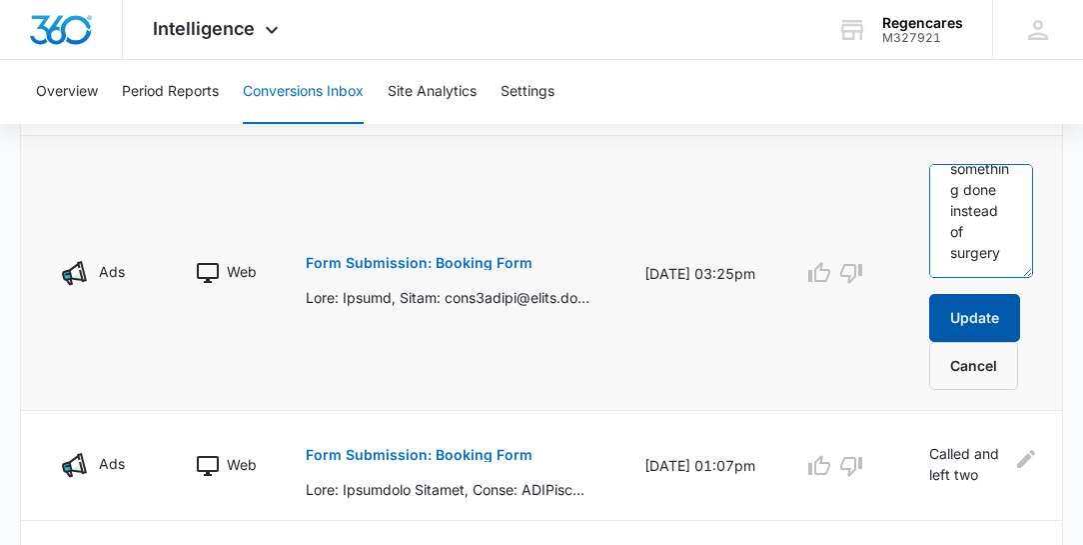
type textarea "called and left two message and sent email. After consult , pt would like a cal…"
click at [987, 312] on button "Update" at bounding box center [975, 318] width 91 height 48
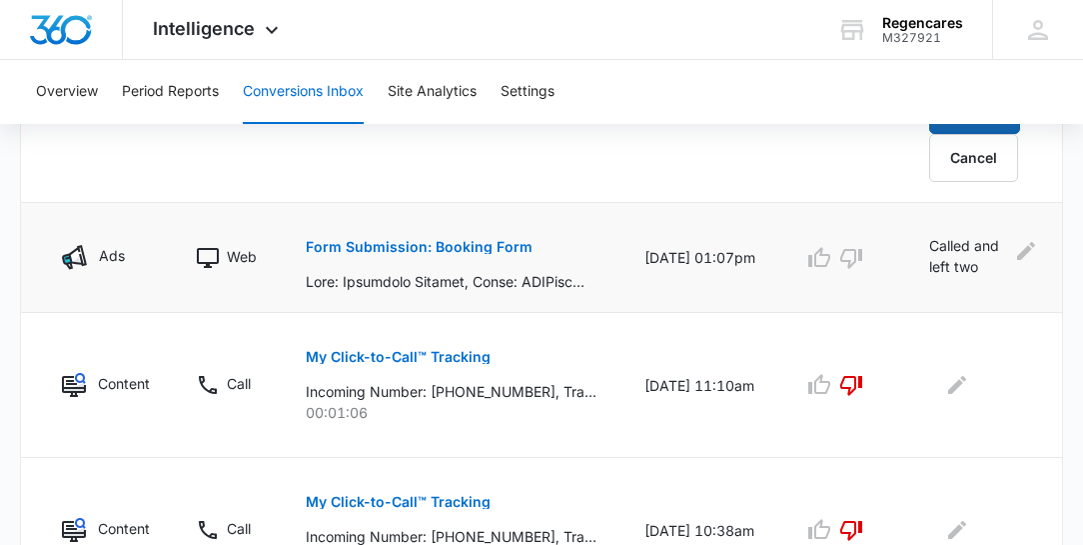
scroll to position [1141, 0]
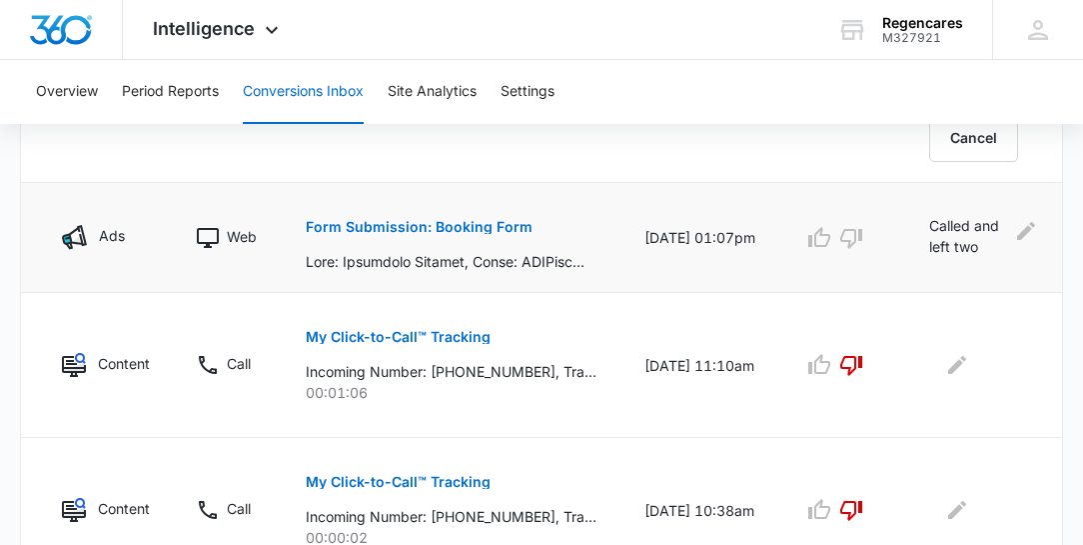
click at [410, 293] on td "My Click-to-Call™ Tracking Incoming Number: [PHONE_NUMBER], Tracking Number: [P…" at bounding box center [451, 365] width 339 height 145
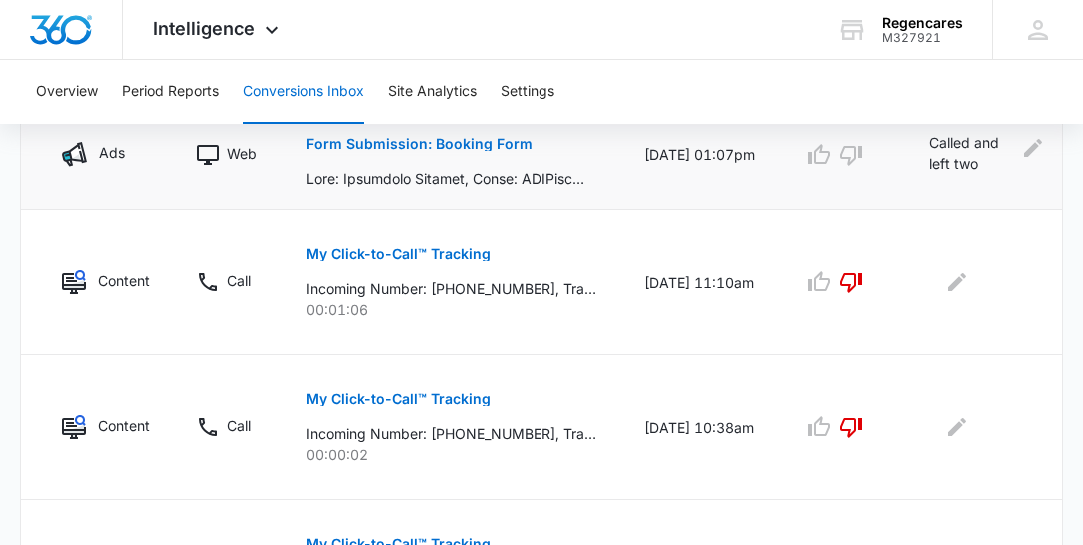
click at [457, 144] on p "Form Submission: Booking Form" at bounding box center [419, 144] width 227 height 14
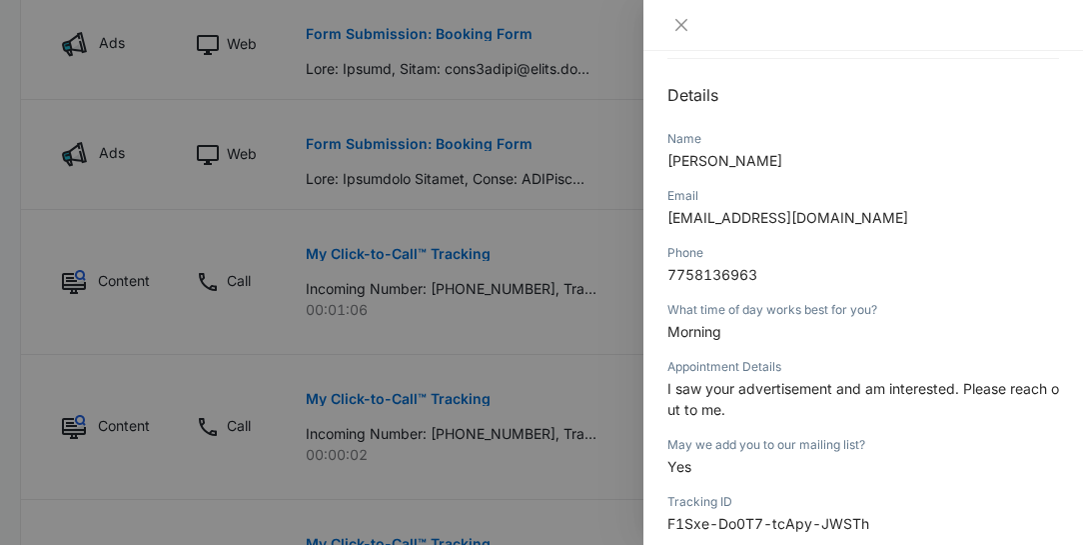
scroll to position [197, 0]
click at [684, 24] on icon "close" at bounding box center [682, 25] width 16 height 16
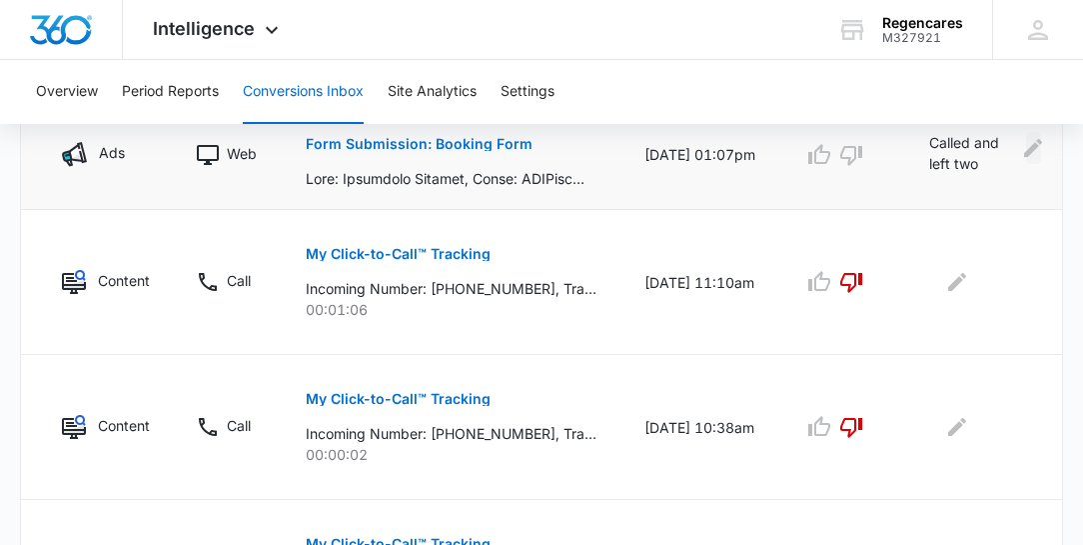
click at [1025, 144] on icon "Edit Comments" at bounding box center [1033, 148] width 24 height 24
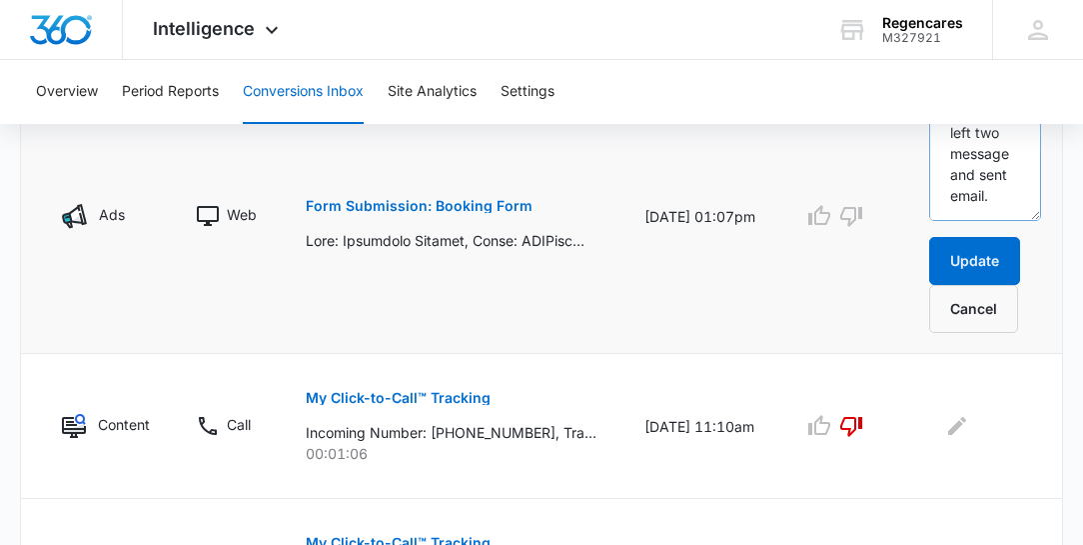
scroll to position [1059, 0]
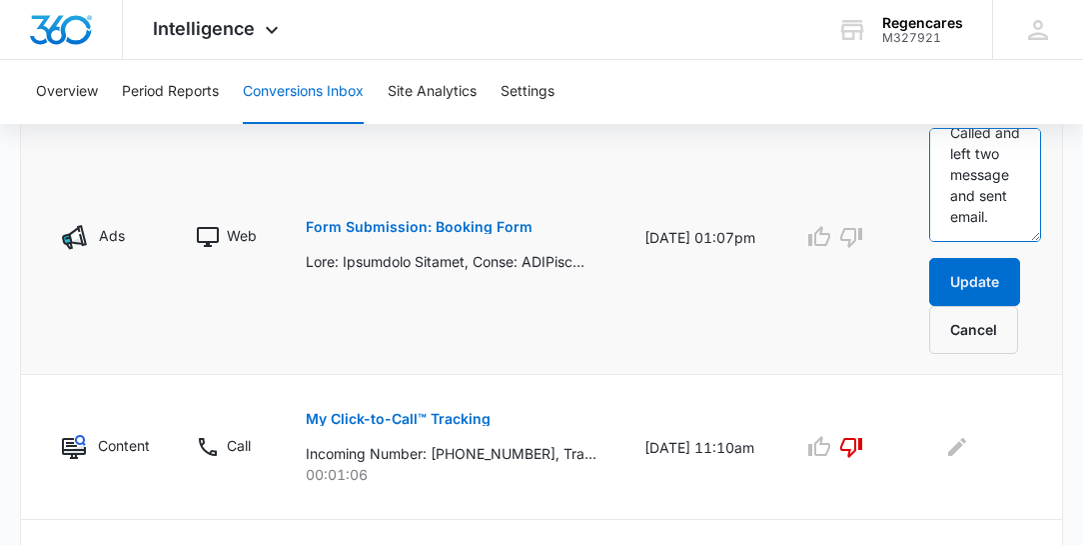
click at [1001, 211] on textarea "Called and left two message and sent email." at bounding box center [986, 185] width 112 height 114
type textarea "Called and left two message and sent email. Called again 10/09 and left a messa…"
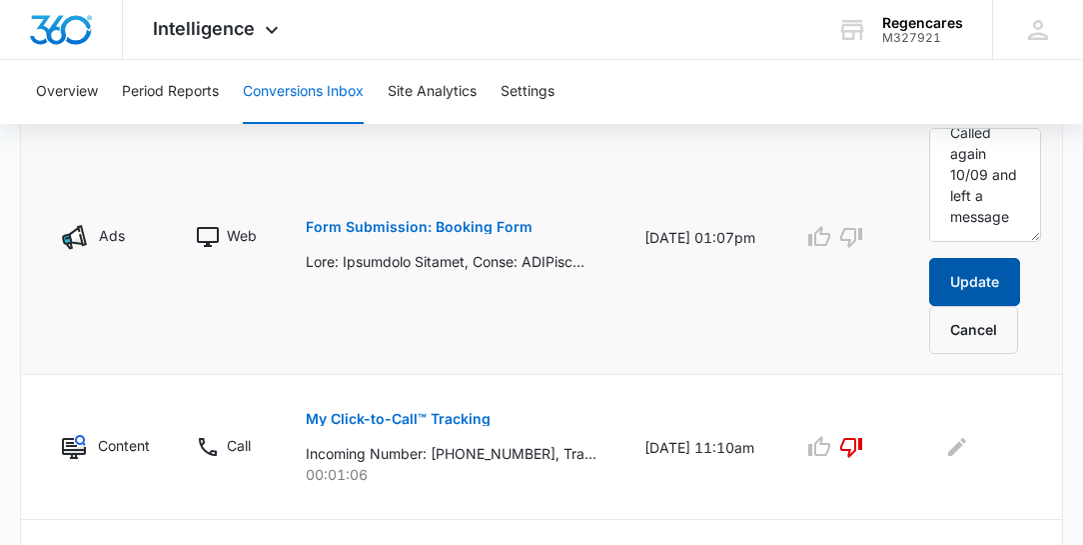
click at [986, 269] on button "Update" at bounding box center [975, 282] width 91 height 48
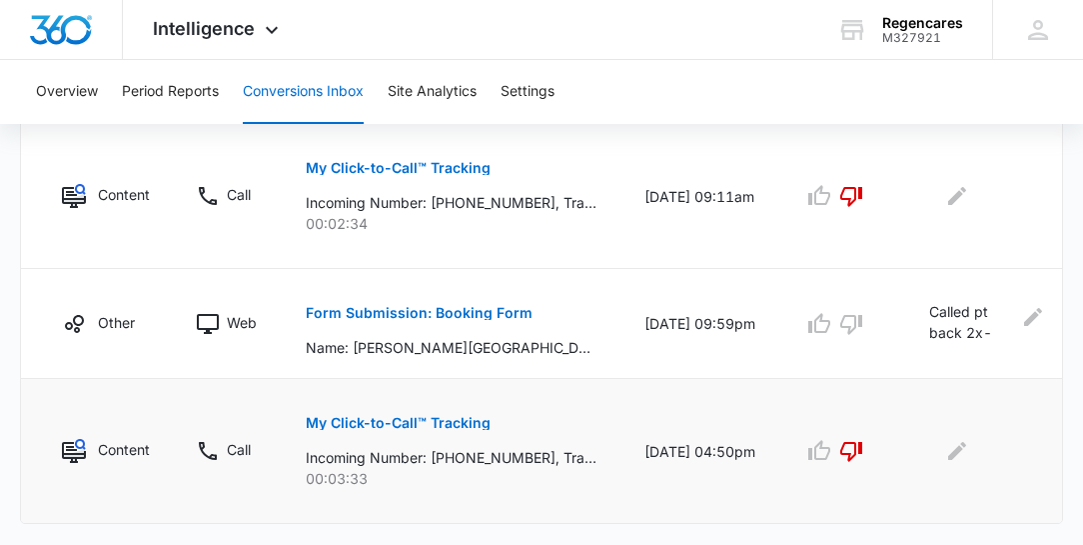
scroll to position [1580, 0]
